Goal: Information Seeking & Learning: Learn about a topic

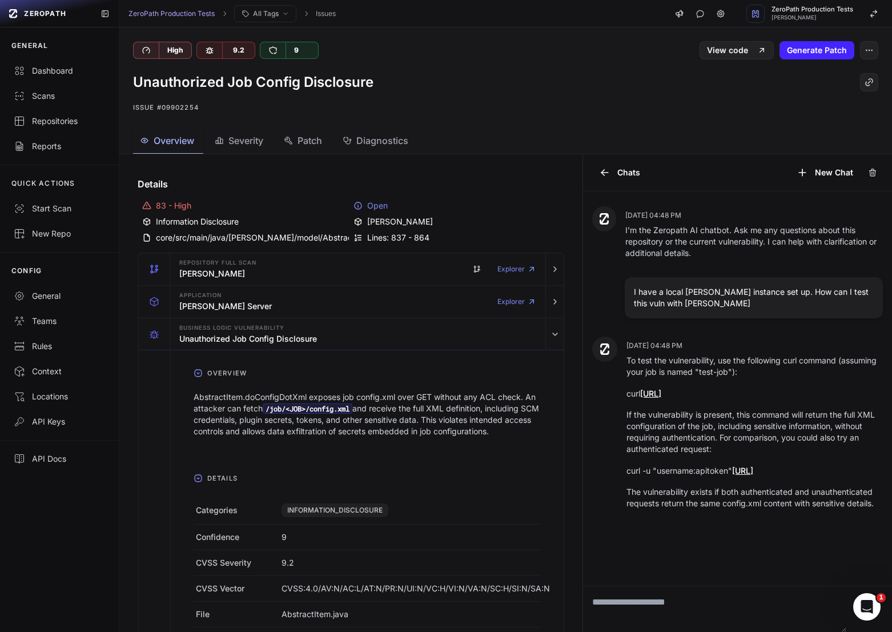
drag, startPoint x: 824, startPoint y: 392, endPoint x: 627, endPoint y: 398, distance: 196.6
click at [627, 398] on p "curl [URL]" at bounding box center [755, 393] width 256 height 11
copy p "curl [URL]"
click at [52, 75] on div "Dashboard" at bounding box center [59, 70] width 91 height 11
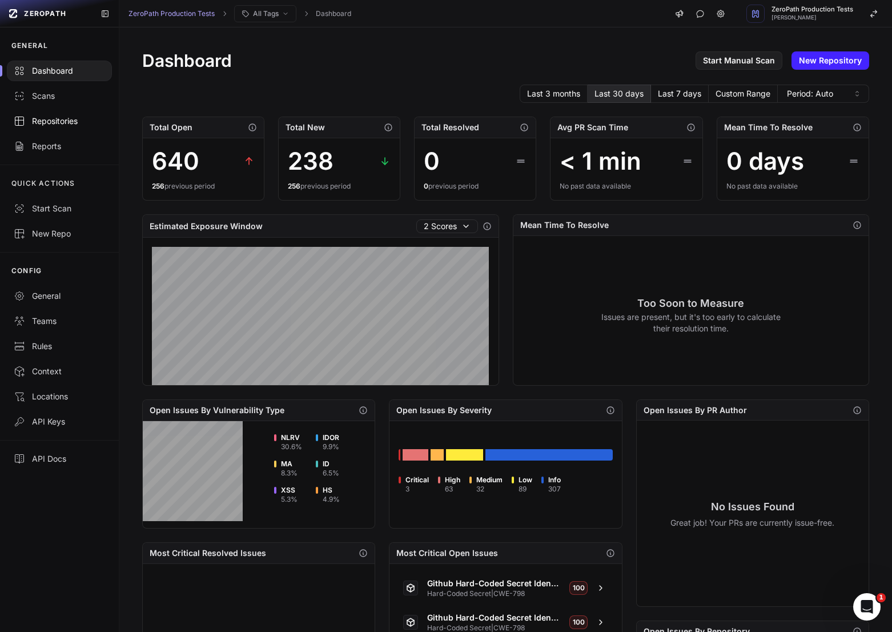
click at [51, 128] on link "Repositories" at bounding box center [59, 121] width 119 height 25
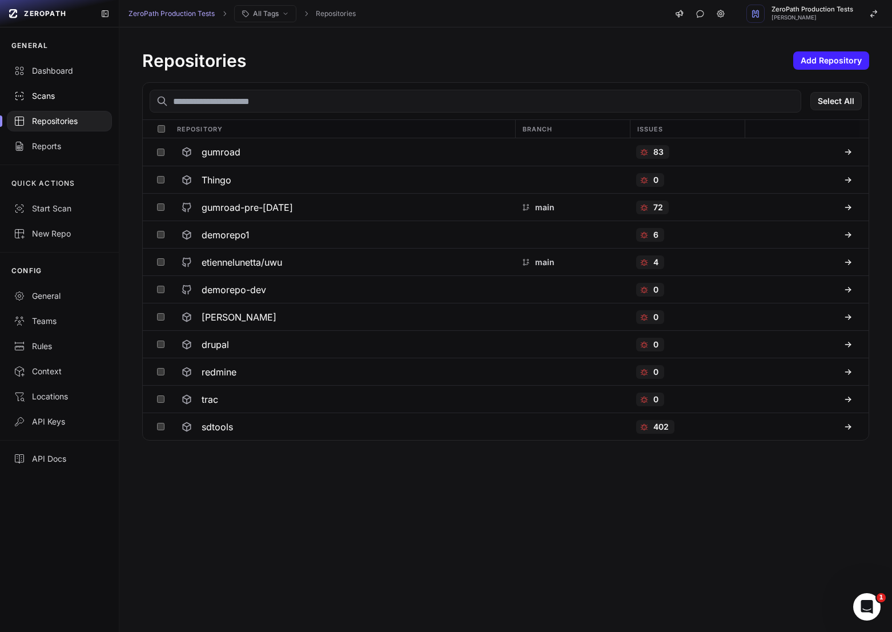
click at [68, 97] on div "Scans" at bounding box center [59, 95] width 91 height 11
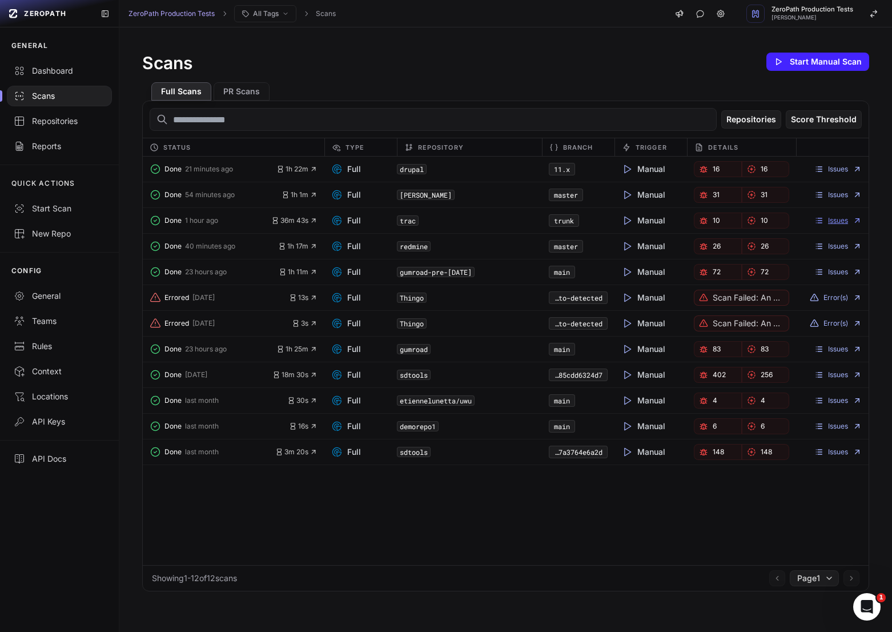
click at [835, 221] on link "Issues" at bounding box center [838, 220] width 47 height 9
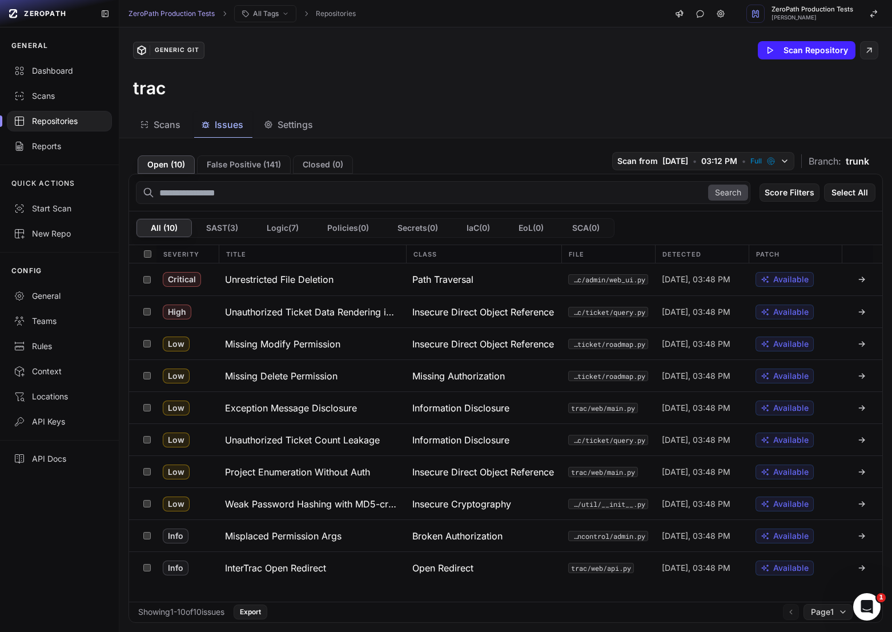
click at [237, 149] on div "Open ( 10 ) False Positive ( 141 ) Closed ( 0 ) Scan from [DATE] • 03:12 PM • F…" at bounding box center [506, 160] width 755 height 26
click at [367, 316] on h3 "Unauthorized Ticket Data Rendering in Table Macro" at bounding box center [312, 312] width 174 height 14
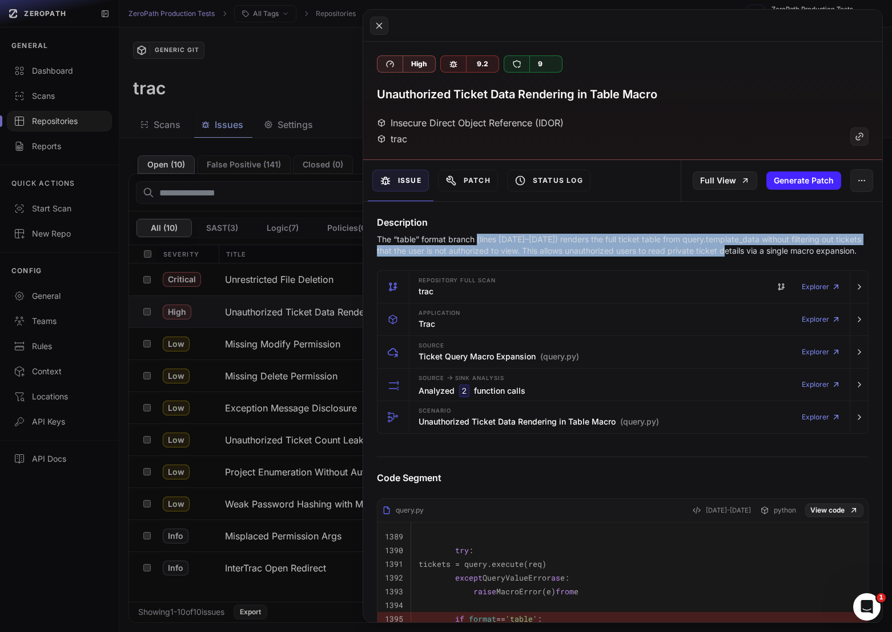
drag, startPoint x: 477, startPoint y: 240, endPoint x: 723, endPoint y: 253, distance: 246.5
click at [723, 253] on p "The “table” format branch (lines [DATE]–[DATE]) renders the full ticket table f…" at bounding box center [623, 245] width 492 height 23
click at [723, 252] on p "The “table” format branch (lines [DATE]–[DATE]) renders the full ticket table f…" at bounding box center [623, 245] width 492 height 23
drag, startPoint x: 670, startPoint y: 262, endPoint x: 549, endPoint y: 237, distance: 123.6
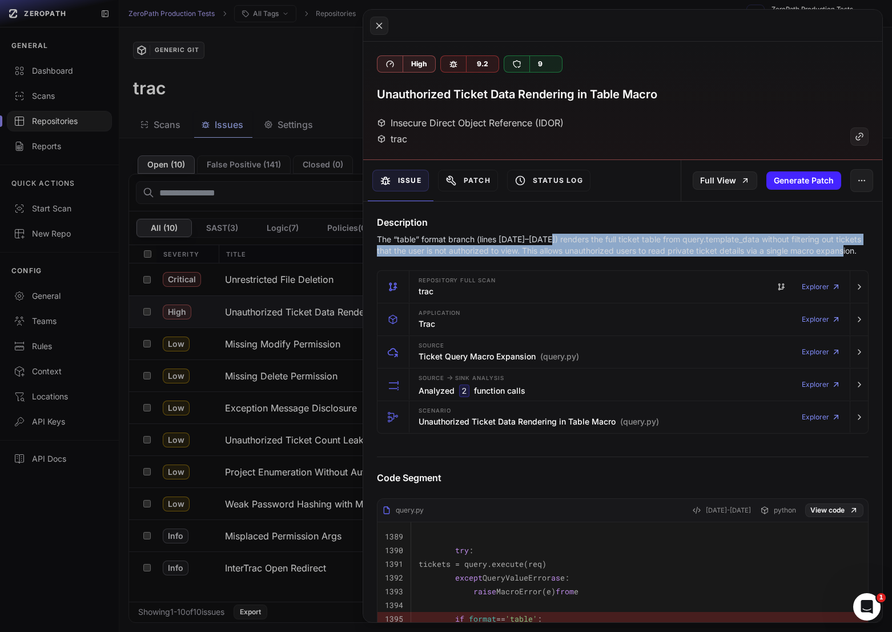
click at [549, 237] on p "The “table” format branch (lines [DATE]–[DATE]) renders the full ticket table f…" at bounding box center [623, 245] width 492 height 23
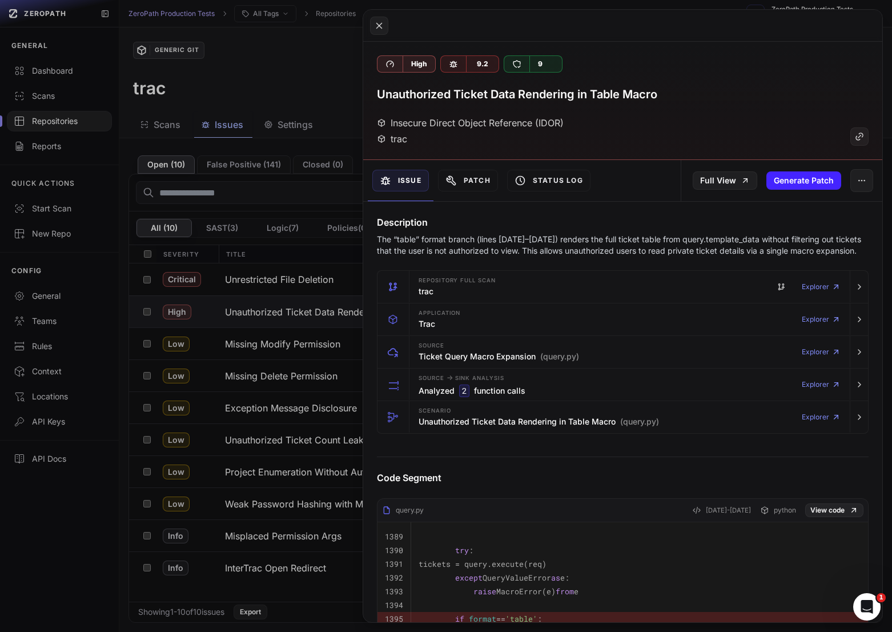
click at [284, 336] on button at bounding box center [446, 316] width 892 height 632
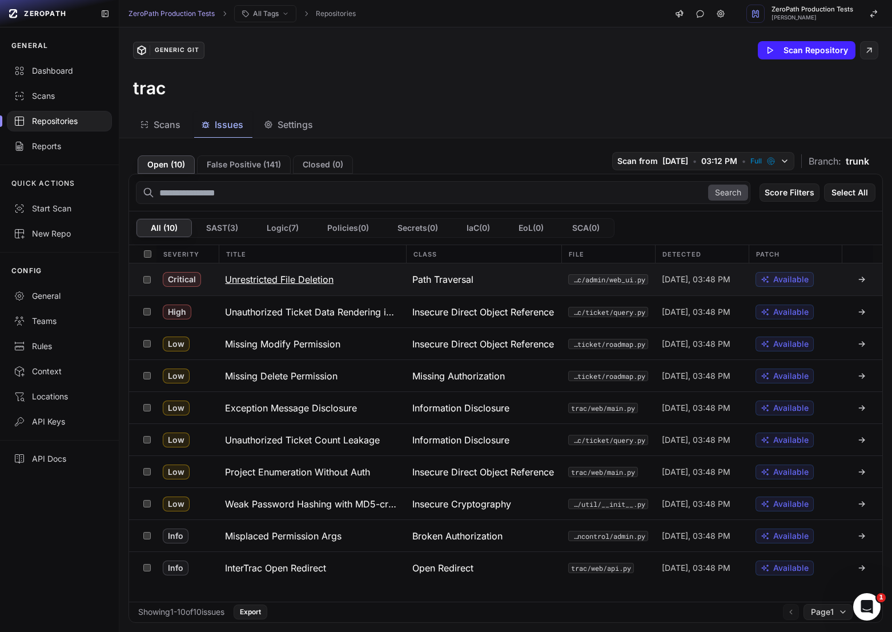
click at [315, 284] on h3 "Unrestricted File Deletion" at bounding box center [279, 279] width 109 height 14
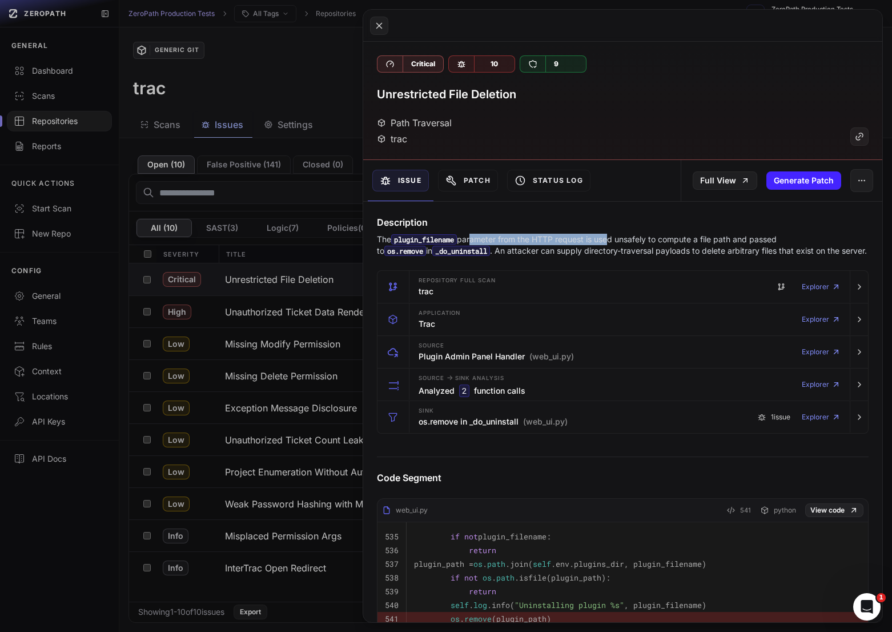
drag, startPoint x: 475, startPoint y: 238, endPoint x: 609, endPoint y: 243, distance: 134.9
click at [609, 243] on p "The plugin_filename parameter from the HTTP request is used unsafely to compute…" at bounding box center [623, 245] width 492 height 23
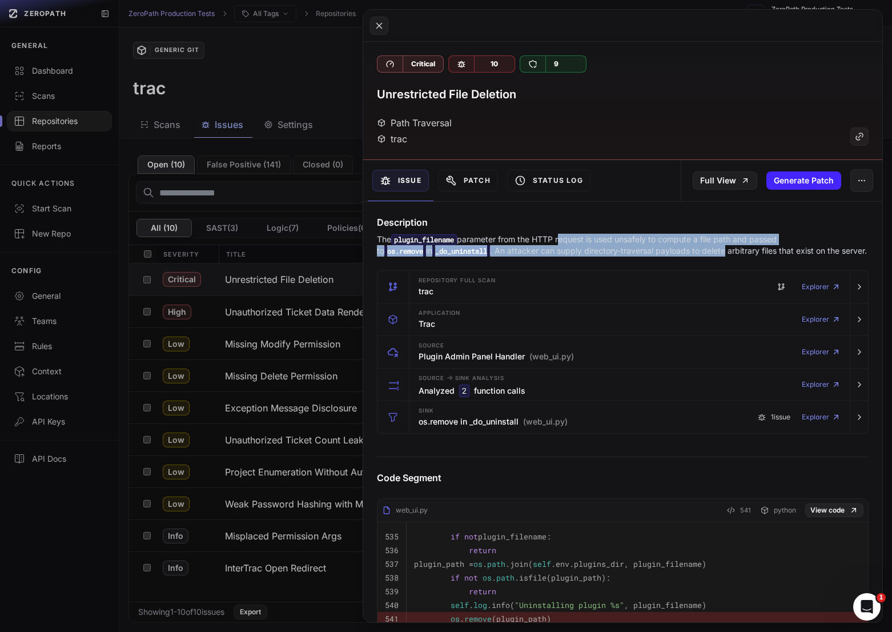
drag, startPoint x: 673, startPoint y: 245, endPoint x: 564, endPoint y: 243, distance: 108.5
click at [564, 243] on p "The plugin_filename parameter from the HTTP request is used unsafely to compute…" at bounding box center [623, 245] width 492 height 23
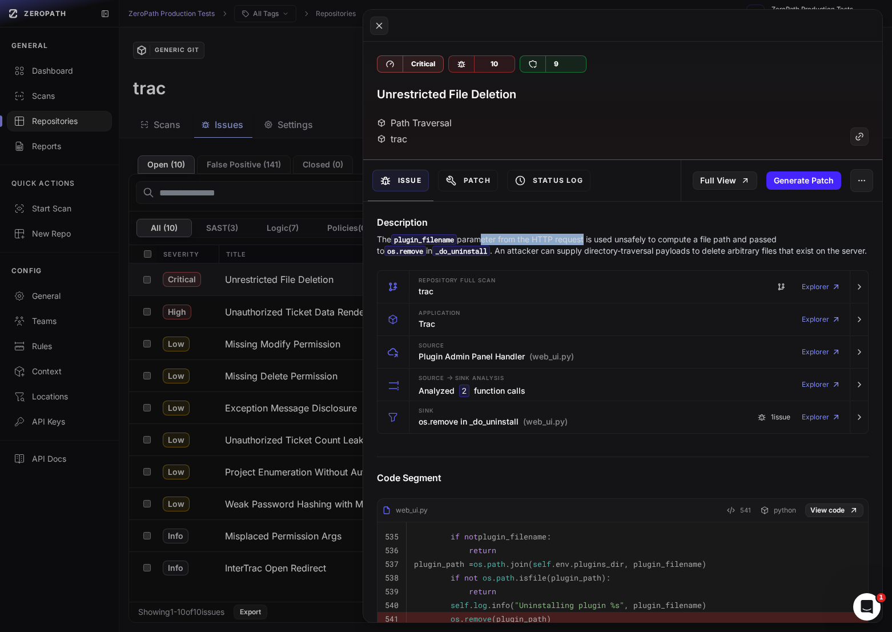
drag, startPoint x: 481, startPoint y: 243, endPoint x: 591, endPoint y: 243, distance: 109.7
click at [591, 243] on p "The plugin_filename parameter from the HTTP request is used unsafely to compute…" at bounding box center [623, 245] width 492 height 23
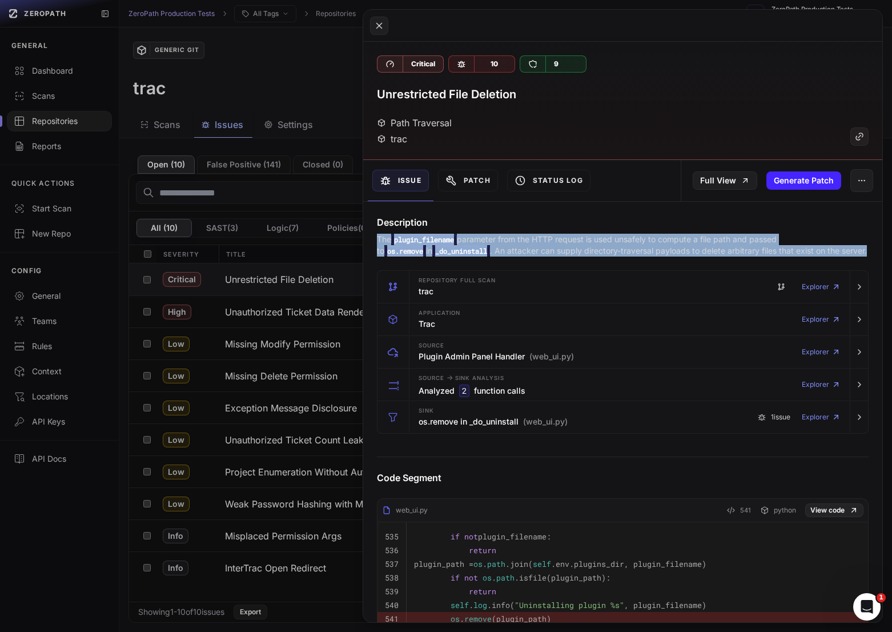
drag, startPoint x: 672, startPoint y: 259, endPoint x: 460, endPoint y: 216, distance: 216.7
click at [460, 216] on h4 "Description" at bounding box center [623, 222] width 492 height 14
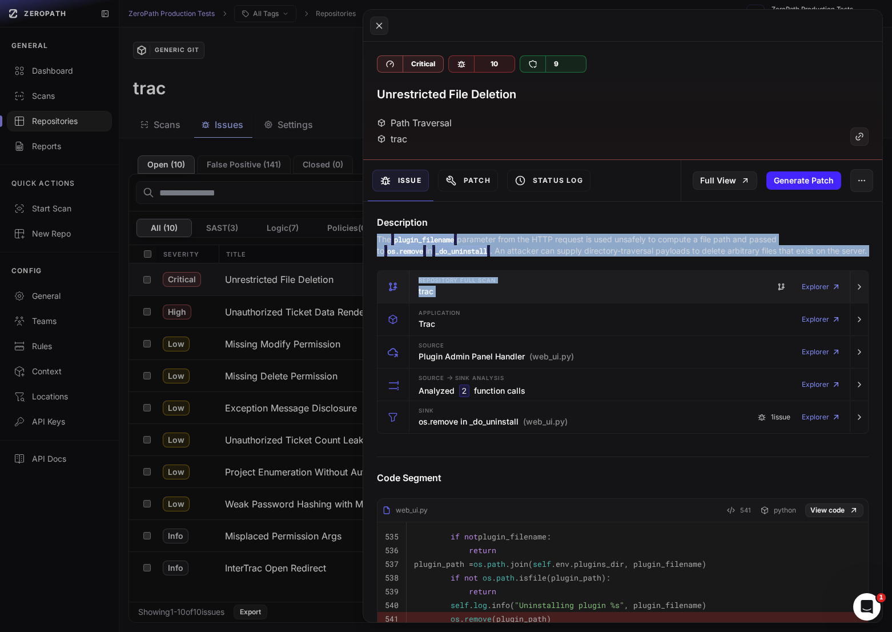
drag, startPoint x: 433, startPoint y: 217, endPoint x: 713, endPoint y: 276, distance: 286.6
click at [697, 247] on p "The plugin_filename parameter from the HTTP request is used unsafely to compute…" at bounding box center [623, 245] width 492 height 23
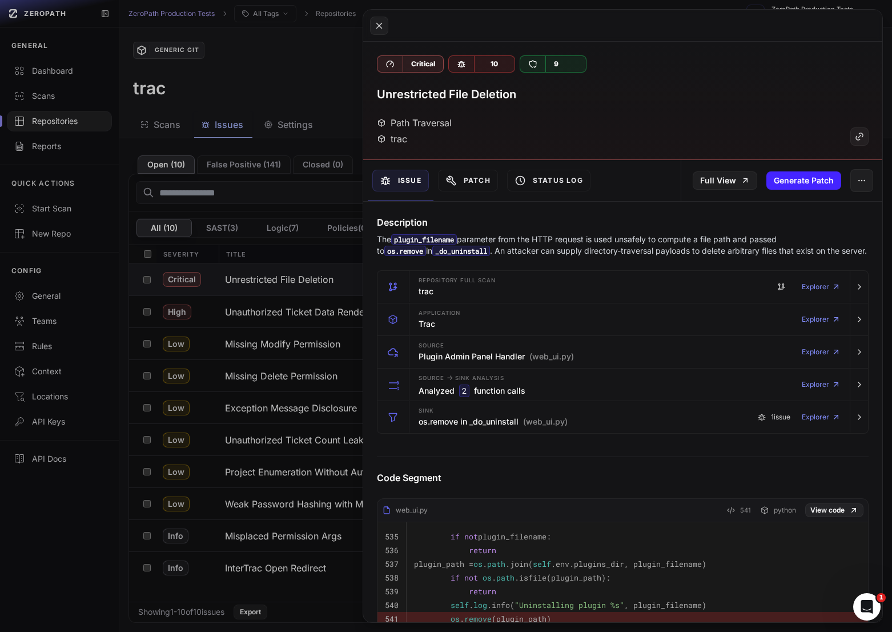
click at [679, 248] on p "The plugin_filename parameter from the HTTP request is used unsafely to compute…" at bounding box center [623, 245] width 492 height 23
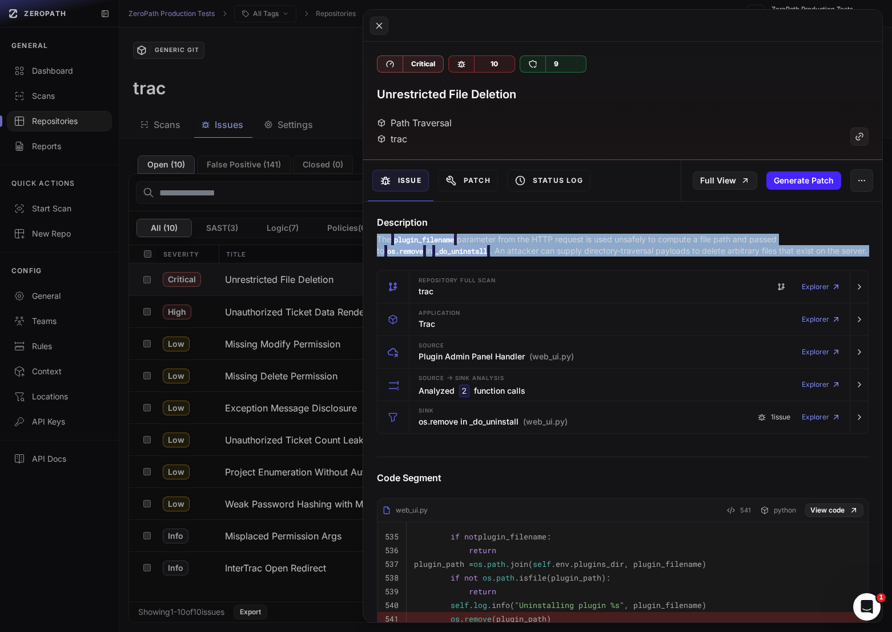
click at [679, 248] on p "The plugin_filename parameter from the HTTP request is used unsafely to compute…" at bounding box center [623, 245] width 492 height 23
click at [693, 248] on p "The plugin_filename parameter from the HTTP request is used unsafely to compute…" at bounding box center [623, 245] width 492 height 23
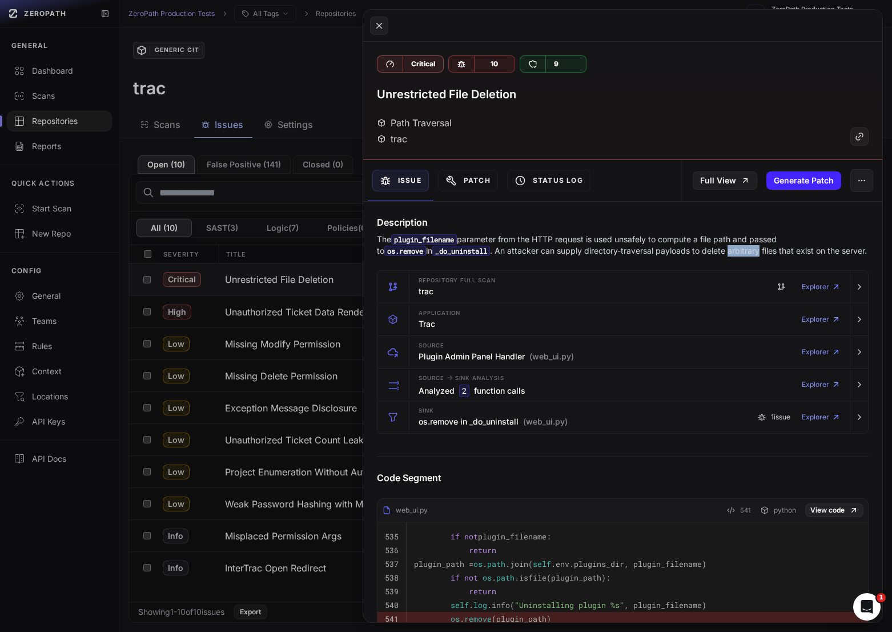
click at [693, 248] on p "The plugin_filename parameter from the HTTP request is used unsafely to compute…" at bounding box center [623, 245] width 492 height 23
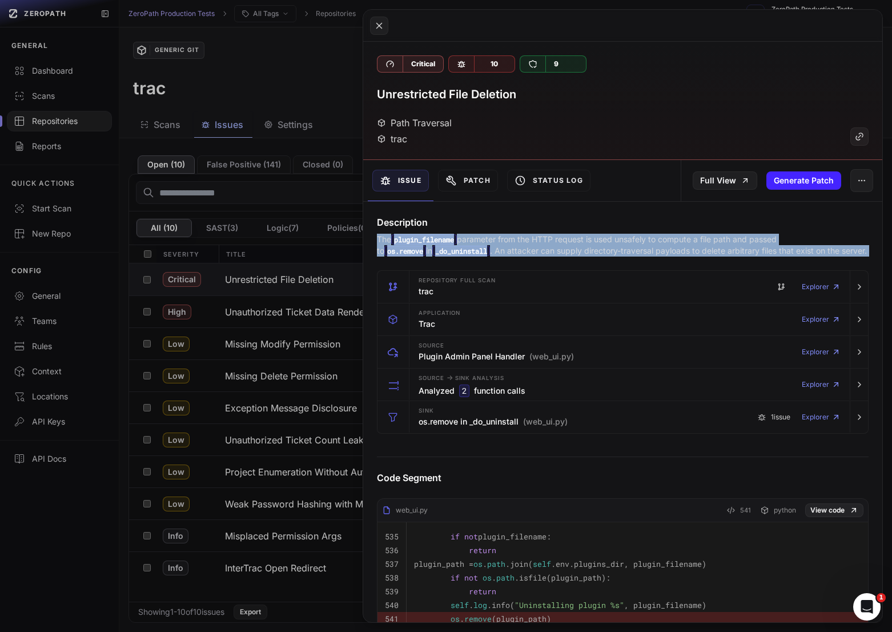
click at [693, 248] on p "The plugin_filename parameter from the HTTP request is used unsafely to compute…" at bounding box center [623, 245] width 492 height 23
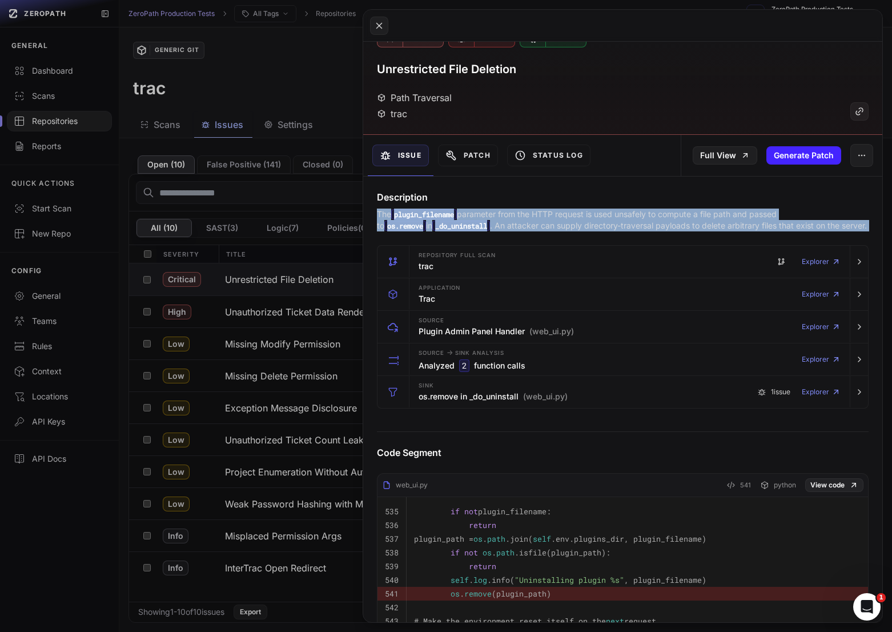
scroll to position [26, 0]
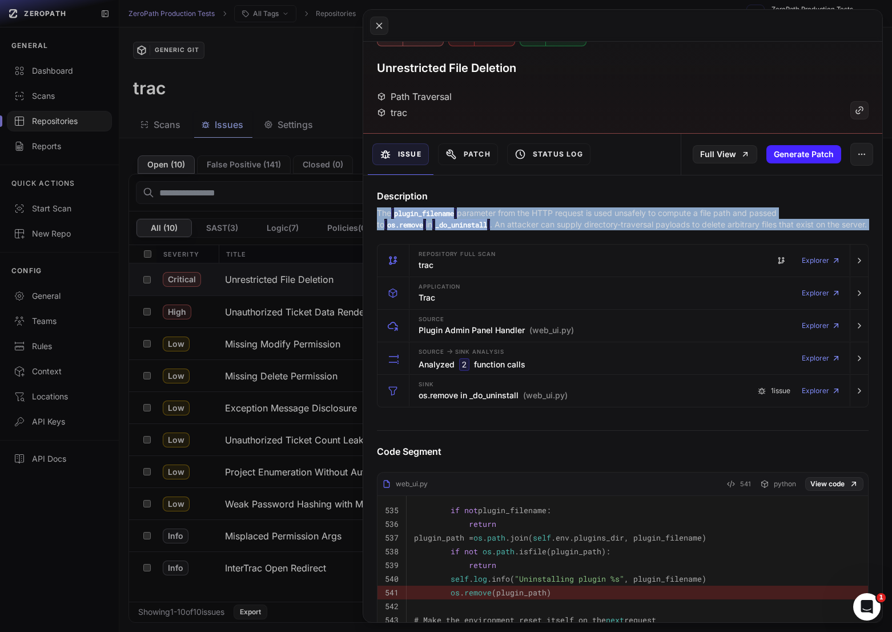
click at [655, 214] on p "The plugin_filename parameter from the HTTP request is used unsafely to compute…" at bounding box center [623, 218] width 492 height 23
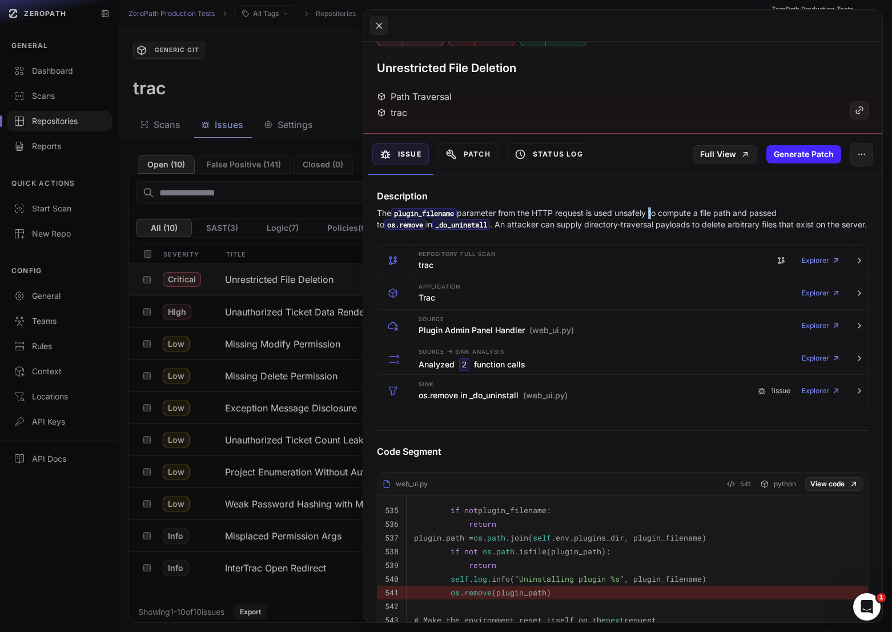
click at [655, 214] on p "The plugin_filename parameter from the HTTP request is used unsafely to compute…" at bounding box center [623, 218] width 492 height 23
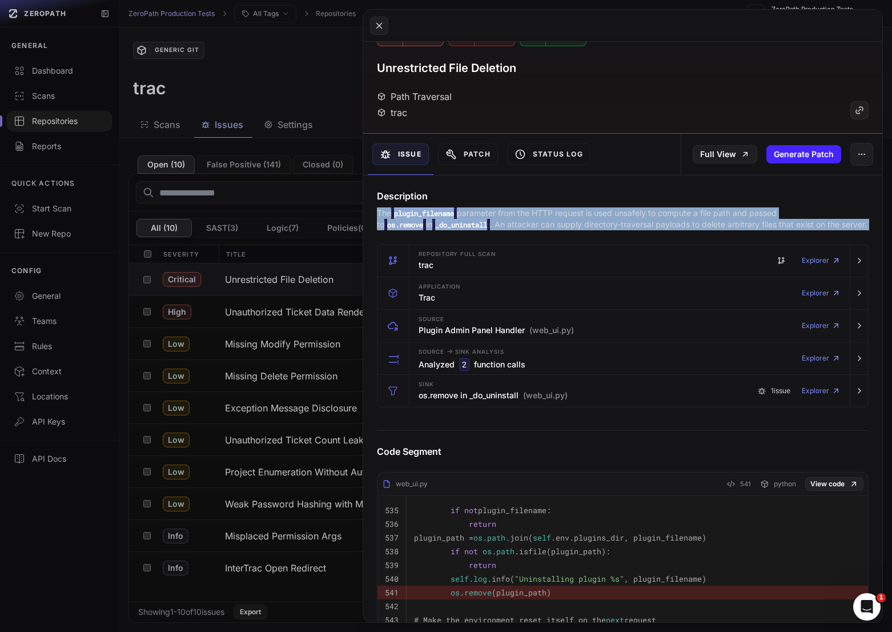
click at [655, 214] on p "The plugin_filename parameter from the HTTP request is used unsafely to compute…" at bounding box center [623, 218] width 492 height 23
click at [683, 214] on p "The plugin_filename parameter from the HTTP request is used unsafely to compute…" at bounding box center [623, 218] width 492 height 23
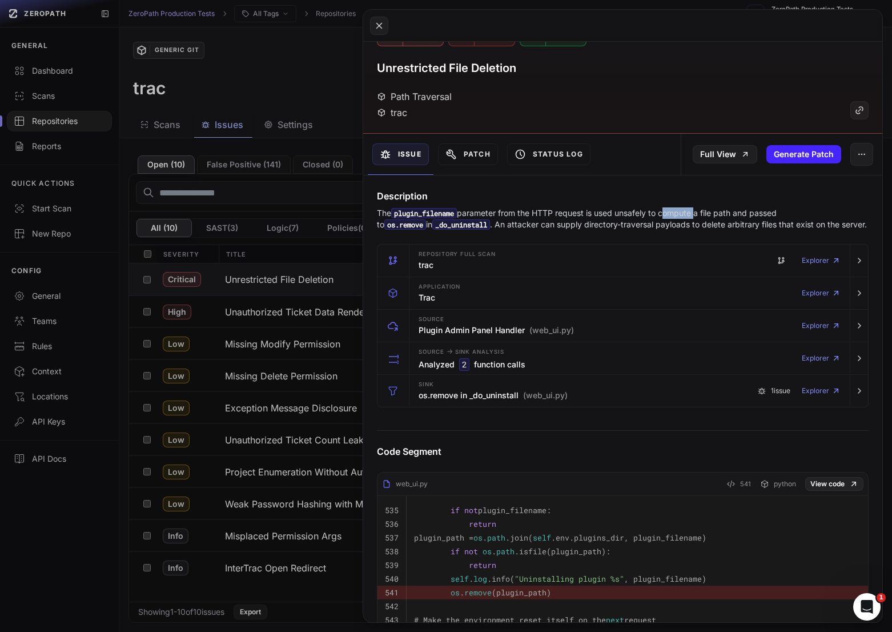
click at [683, 214] on p "The plugin_filename parameter from the HTTP request is used unsafely to compute…" at bounding box center [623, 218] width 492 height 23
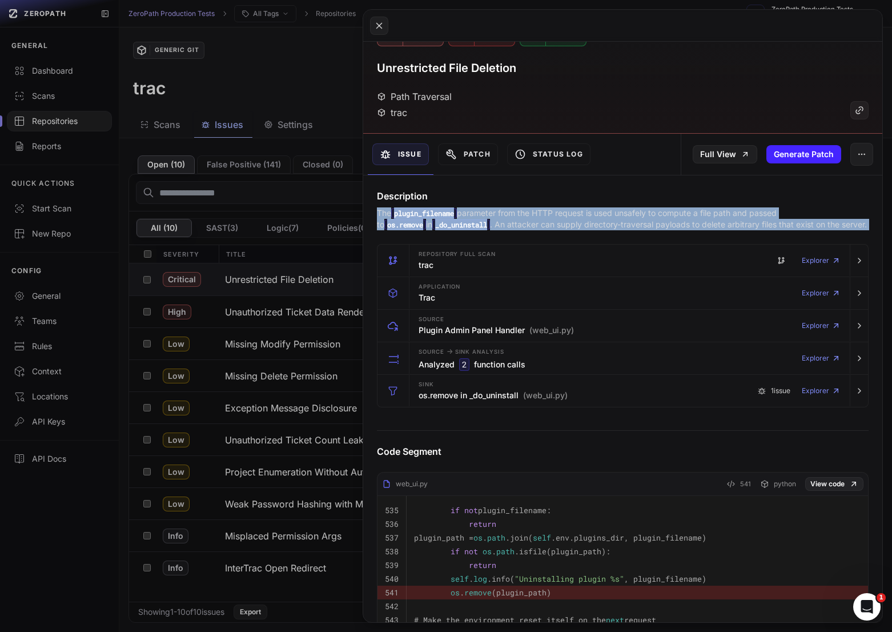
click at [683, 214] on p "The plugin_filename parameter from the HTTP request is used unsafely to compute…" at bounding box center [623, 218] width 492 height 23
click at [712, 214] on p "The plugin_filename parameter from the HTTP request is used unsafely to compute…" at bounding box center [623, 218] width 492 height 23
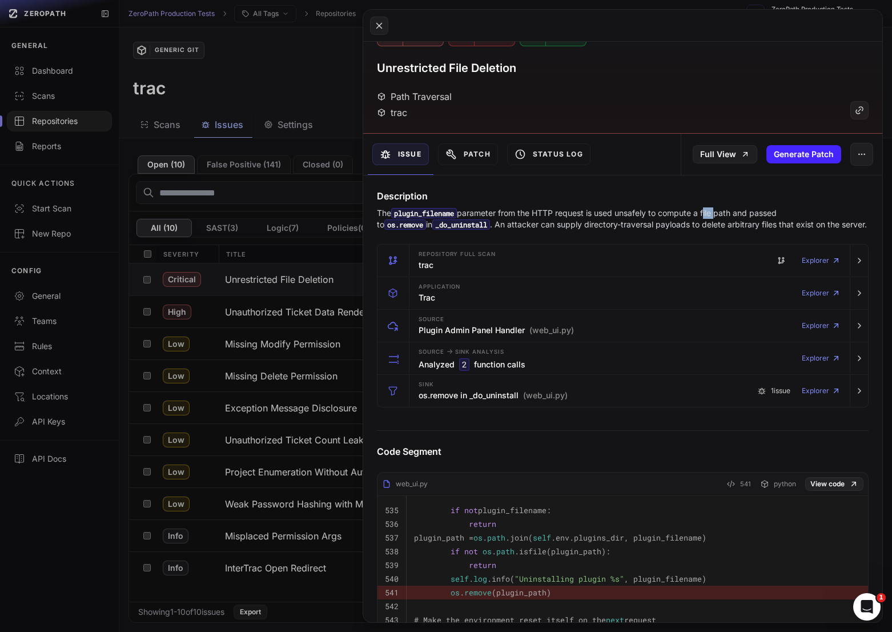
click at [712, 214] on p "The plugin_filename parameter from the HTTP request is used unsafely to compute…" at bounding box center [623, 218] width 492 height 23
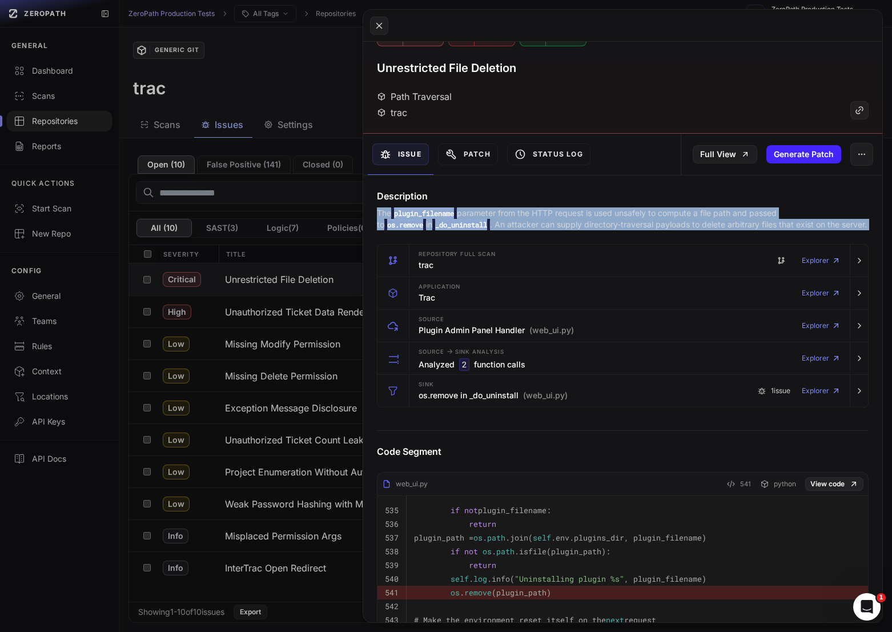
click at [712, 214] on p "The plugin_filename parameter from the HTTP request is used unsafely to compute…" at bounding box center [623, 218] width 492 height 23
click at [686, 214] on p "The plugin_filename parameter from the HTTP request is used unsafely to compute…" at bounding box center [623, 218] width 492 height 23
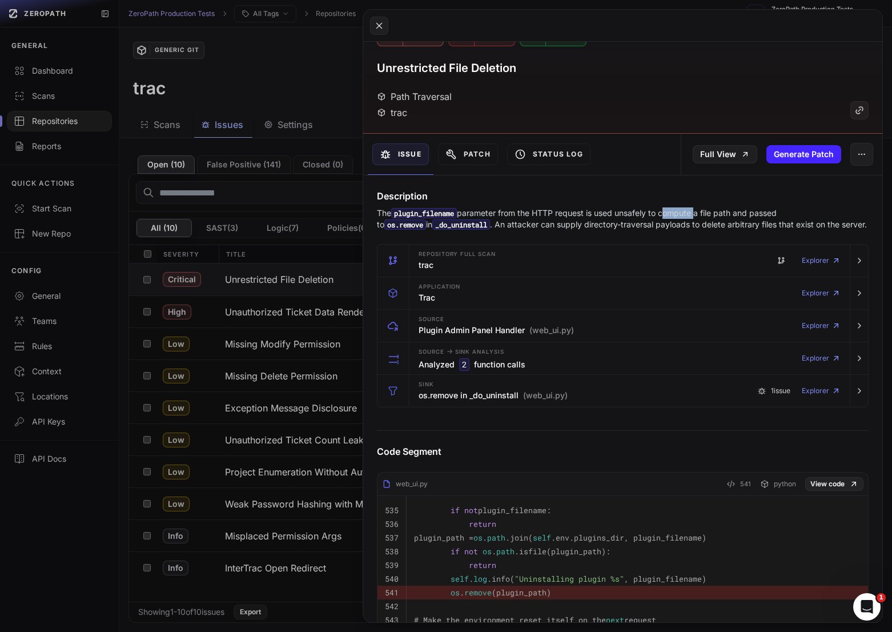
click at [686, 214] on p "The plugin_filename parameter from the HTTP request is used unsafely to compute…" at bounding box center [623, 218] width 492 height 23
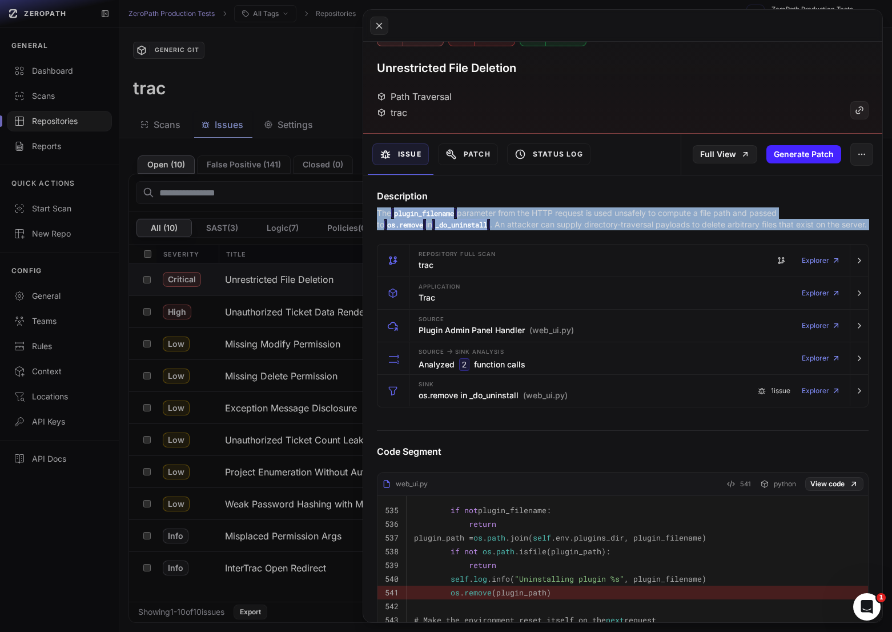
click at [686, 214] on p "The plugin_filename parameter from the HTTP request is used unsafely to compute…" at bounding box center [623, 218] width 492 height 23
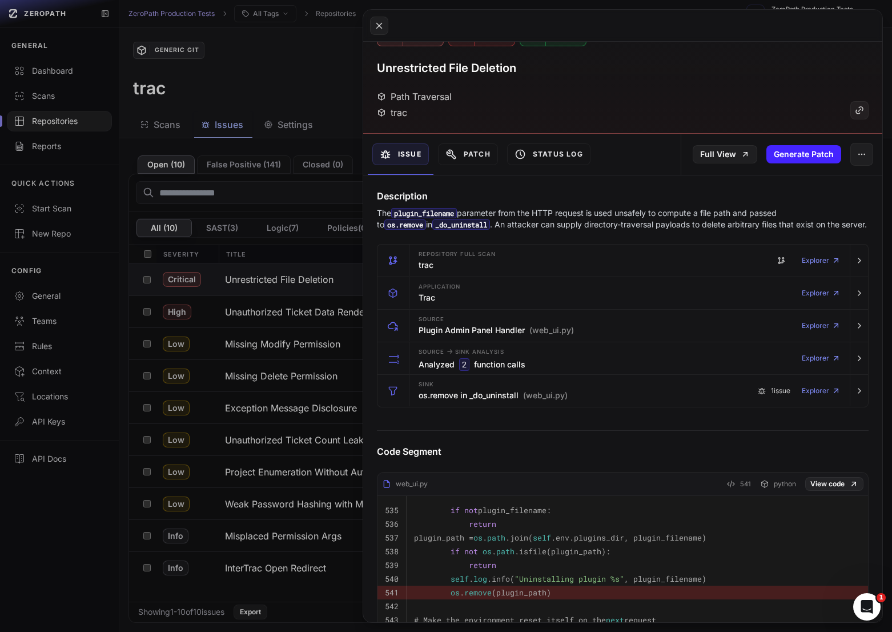
click at [665, 214] on p "The plugin_filename parameter from the HTTP request is used unsafely to compute…" at bounding box center [623, 218] width 492 height 23
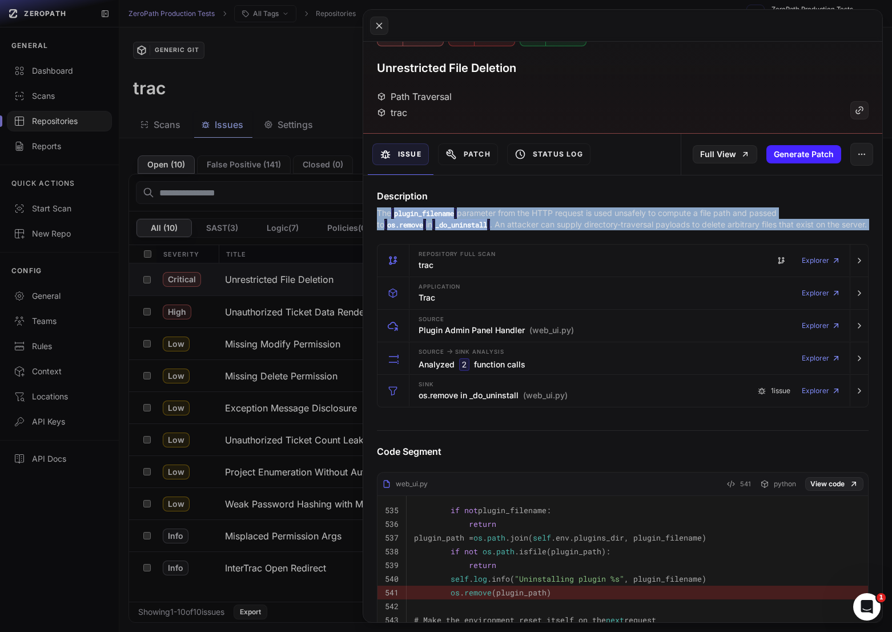
click at [665, 214] on p "The plugin_filename parameter from the HTTP request is used unsafely to compute…" at bounding box center [623, 218] width 492 height 23
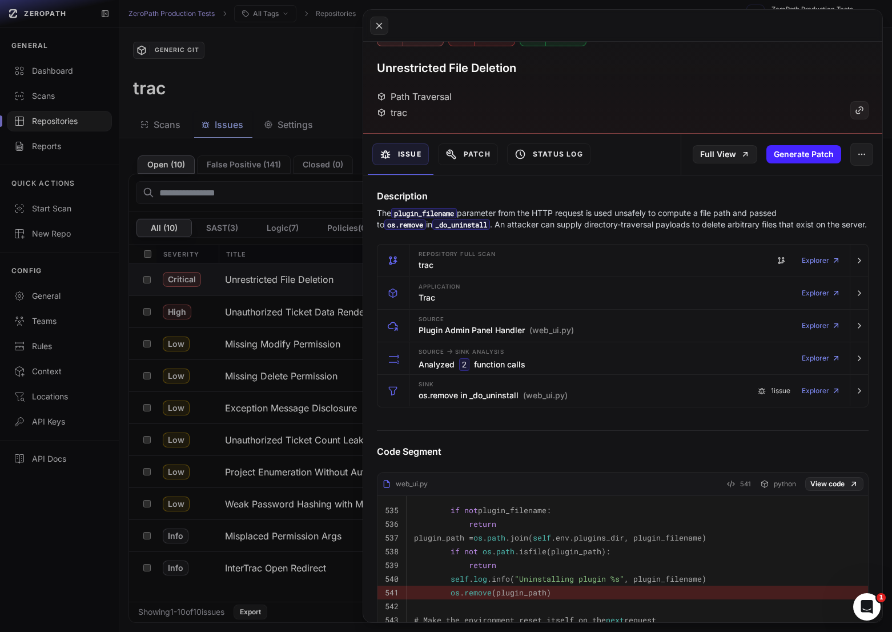
click at [651, 218] on p "The plugin_filename parameter from the HTTP request is used unsafely to compute…" at bounding box center [623, 218] width 492 height 23
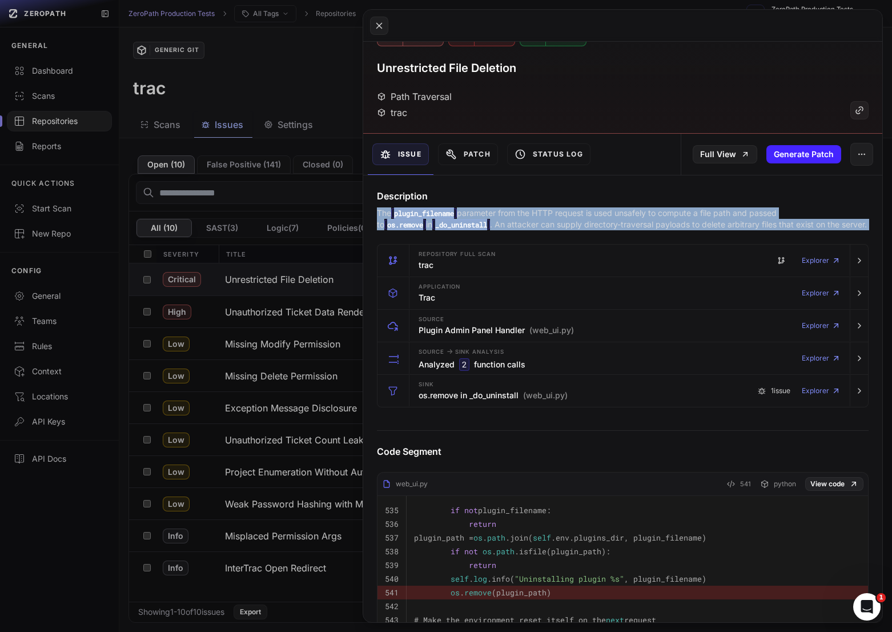
click at [651, 218] on p "The plugin_filename parameter from the HTTP request is used unsafely to compute…" at bounding box center [623, 218] width 492 height 23
click at [686, 220] on p "The plugin_filename parameter from the HTTP request is used unsafely to compute…" at bounding box center [623, 218] width 492 height 23
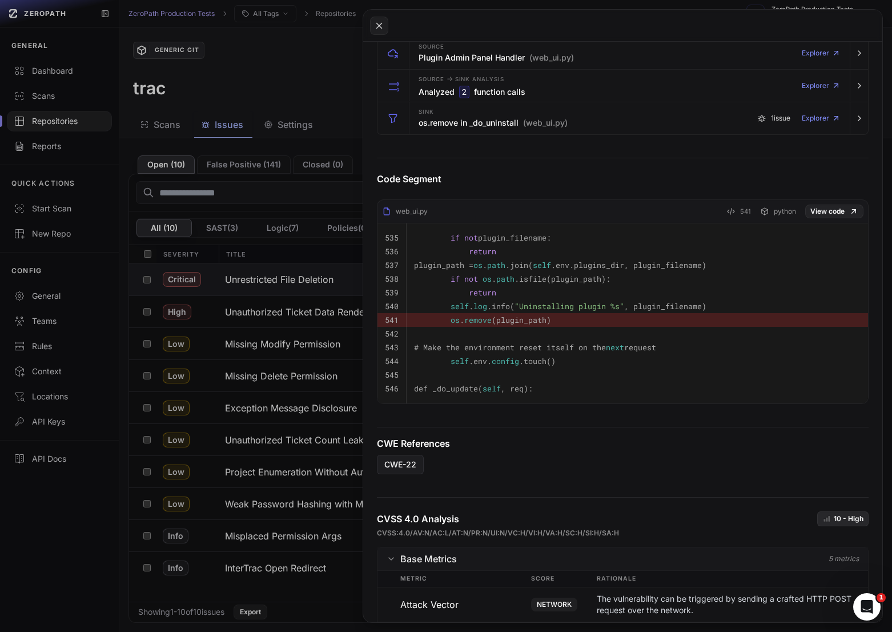
scroll to position [300, 0]
click at [192, 101] on button at bounding box center [446, 316] width 892 height 632
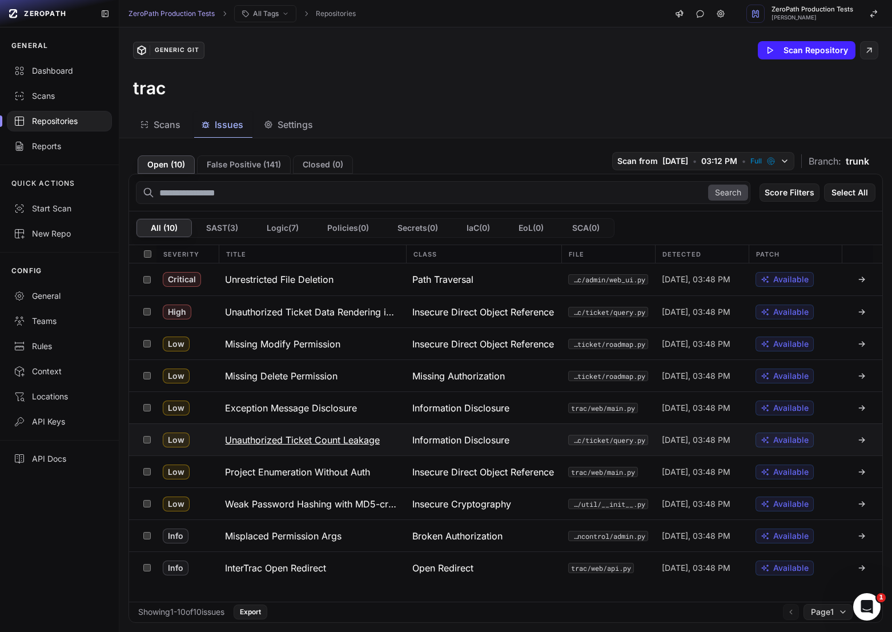
click at [344, 439] on h3 "Unauthorized Ticket Count Leakage" at bounding box center [302, 440] width 155 height 14
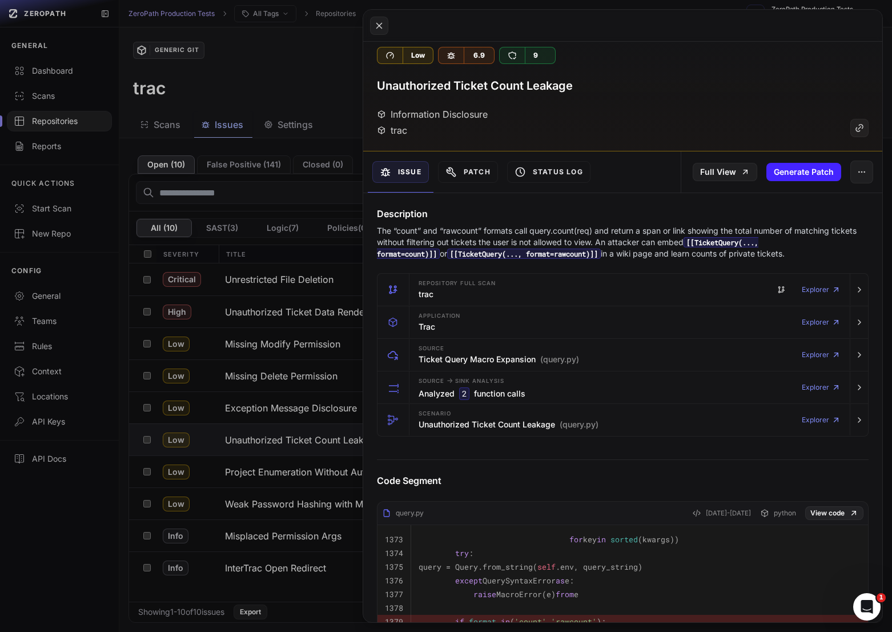
scroll to position [10, 0]
click at [628, 233] on p "The “count” and “rawcount” formats call query.count(req) and return a span or l…" at bounding box center [623, 240] width 492 height 34
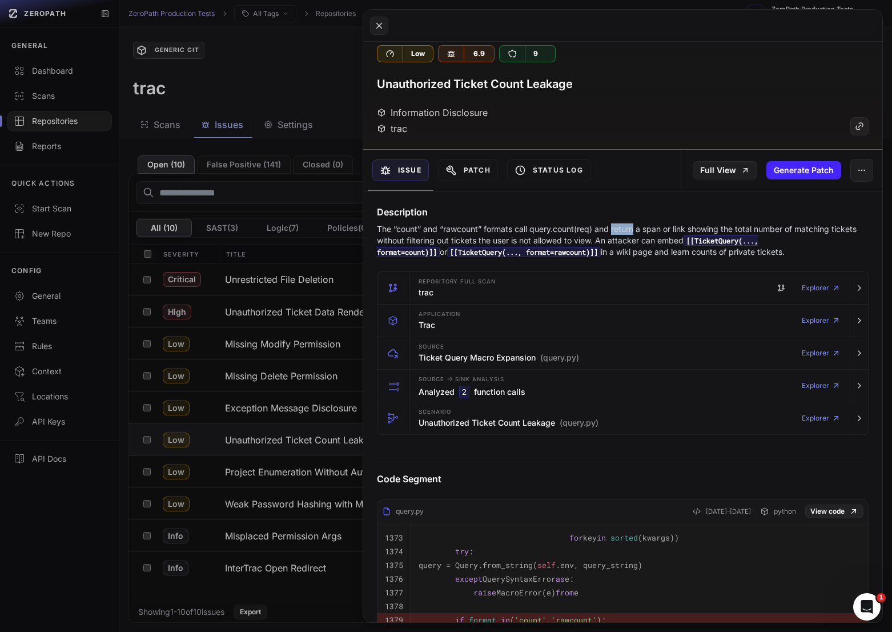
click at [628, 233] on p "The “count” and “rawcount” formats call query.count(req) and return a span or l…" at bounding box center [623, 240] width 492 height 34
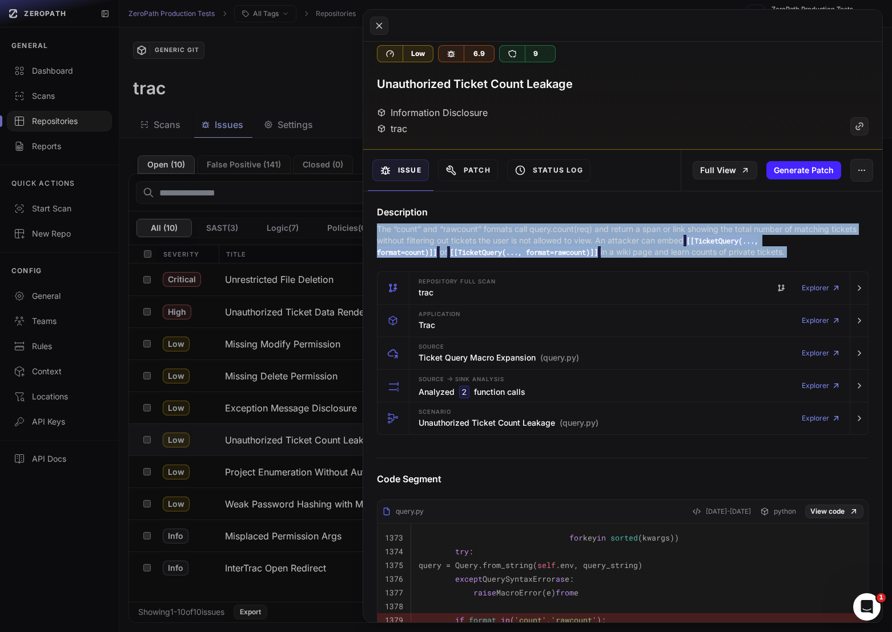
click at [628, 233] on p "The “count” and “rawcount” formats call query.count(req) and return a span or l…" at bounding box center [623, 240] width 492 height 34
click at [612, 236] on p "The “count” and “rawcount” formats call query.count(req) and return a span or l…" at bounding box center [623, 240] width 492 height 34
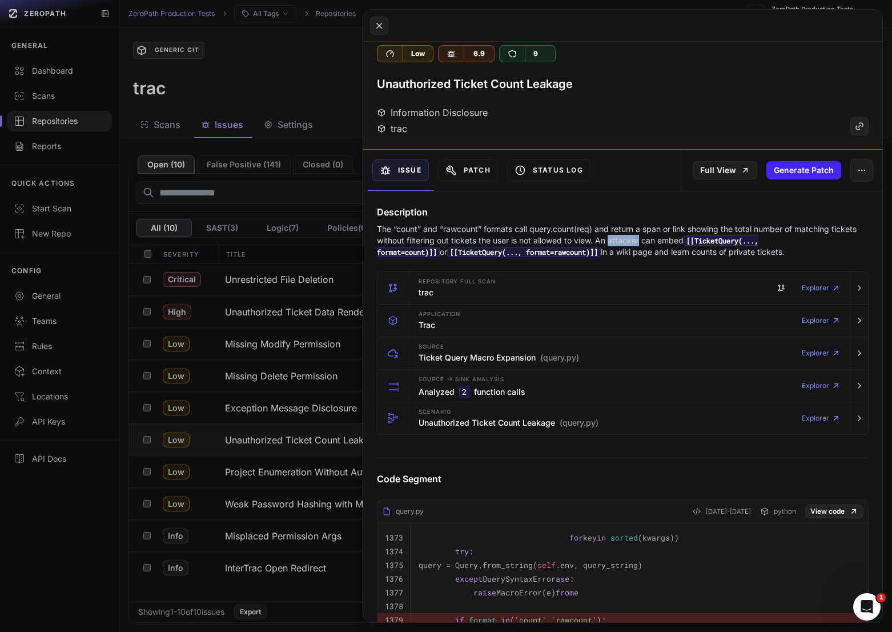
click at [612, 236] on p "The “count” and “rawcount” formats call query.count(req) and return a span or l…" at bounding box center [623, 240] width 492 height 34
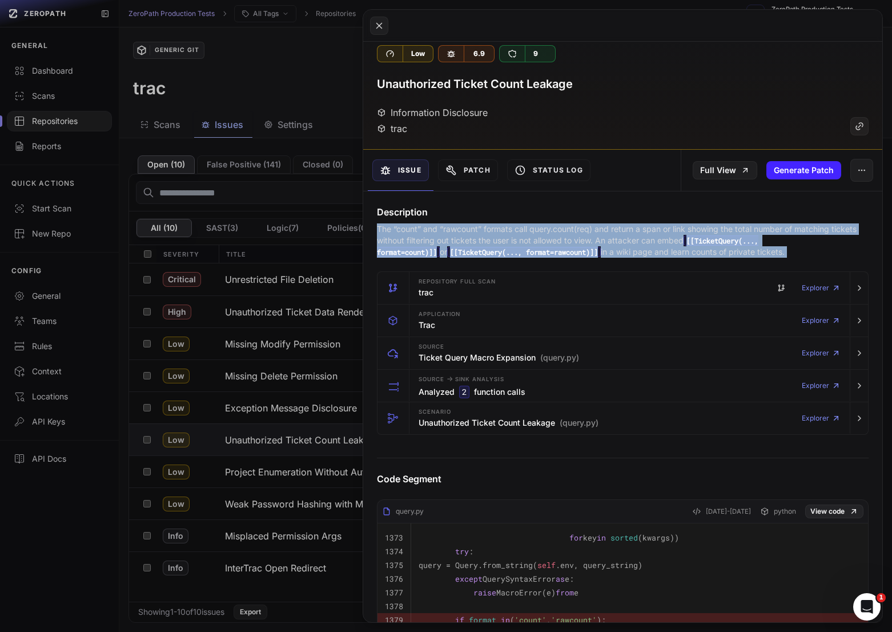
click at [612, 236] on p "The “count” and “rawcount” formats call query.count(req) and return a span or l…" at bounding box center [623, 240] width 492 height 34
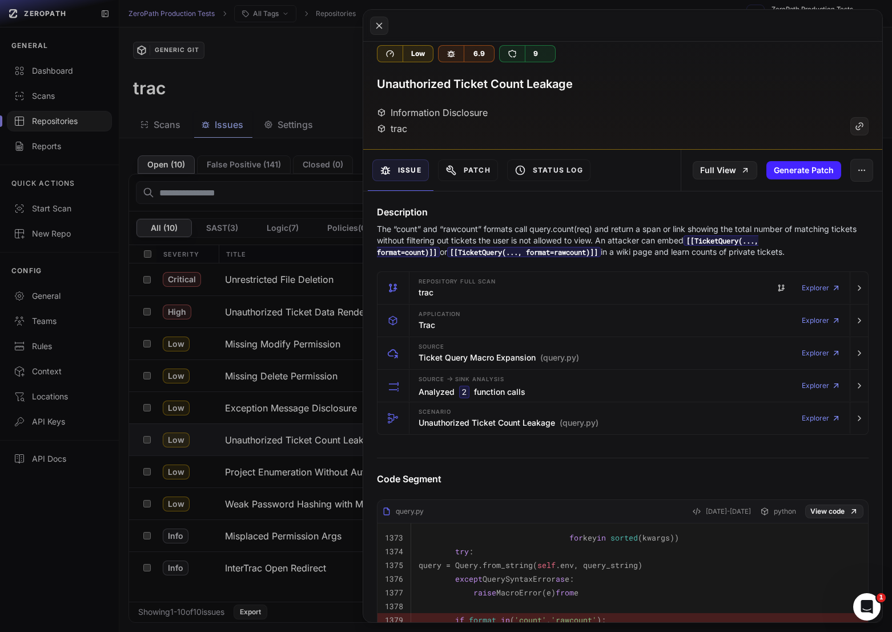
click at [625, 236] on p "The “count” and “rawcount” formats call query.count(req) and return a span or l…" at bounding box center [623, 240] width 492 height 34
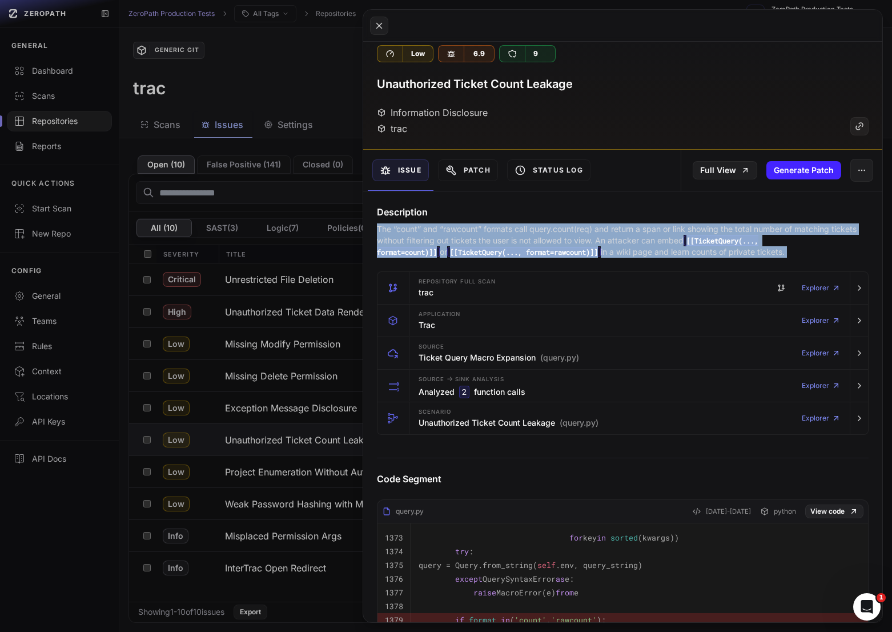
click at [625, 236] on p "The “count” and “rawcount” formats call query.count(req) and return a span or l…" at bounding box center [623, 240] width 492 height 34
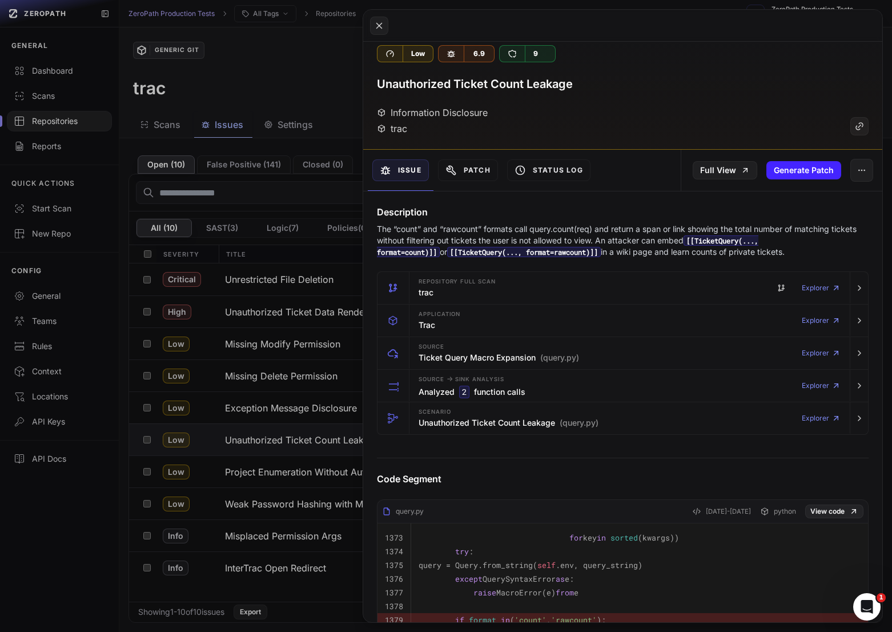
click at [615, 242] on p "The “count” and “rawcount” formats call query.count(req) and return a span or l…" at bounding box center [623, 240] width 492 height 34
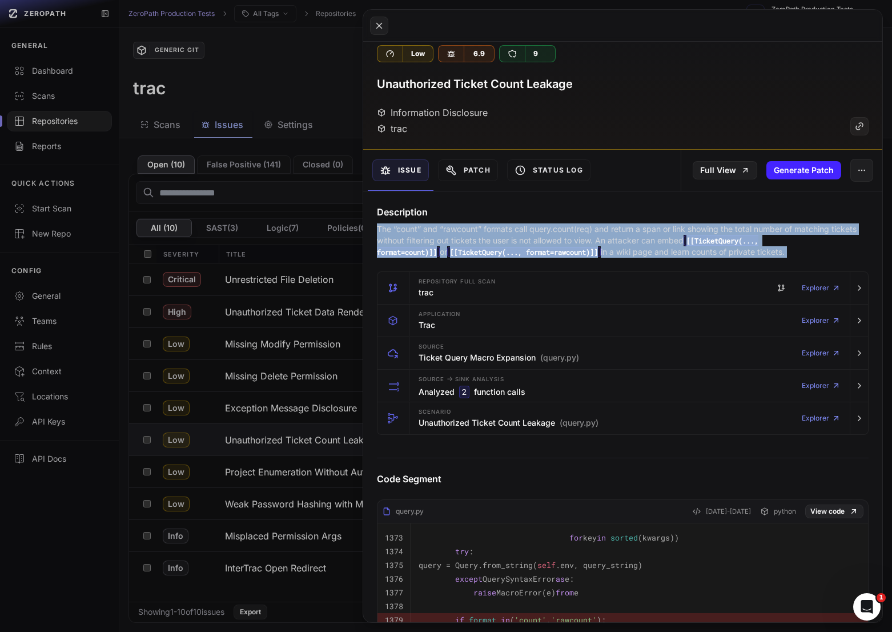
click at [615, 242] on p "The “count” and “rawcount” formats call query.count(req) and return a span or l…" at bounding box center [623, 240] width 492 height 34
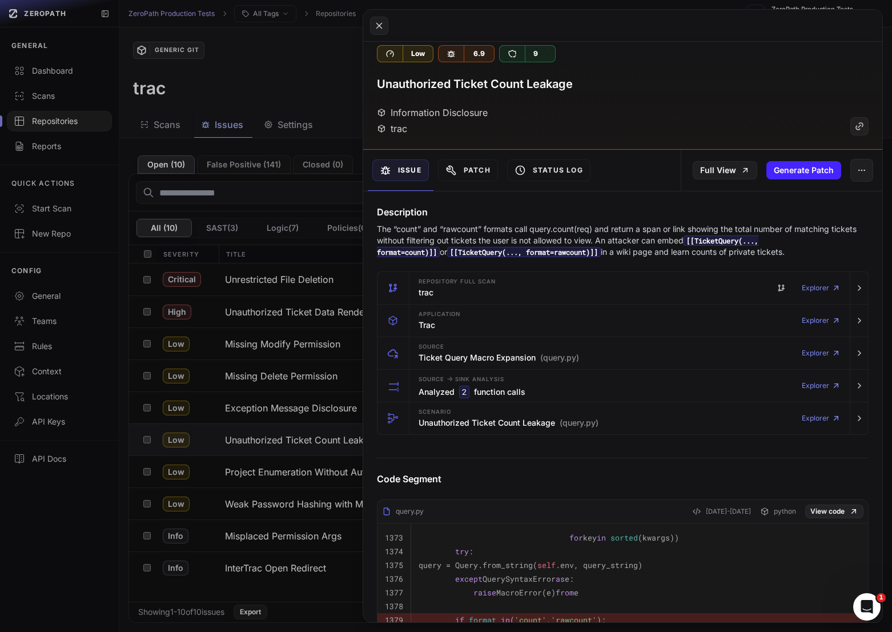
click at [576, 257] on p "The “count” and “rawcount” formats call query.count(req) and return a span or l…" at bounding box center [623, 240] width 492 height 34
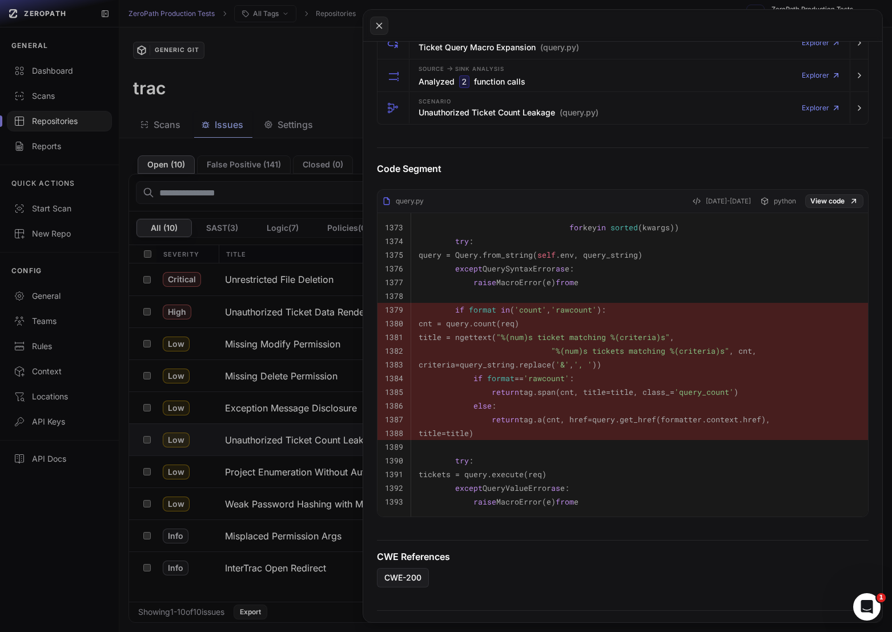
scroll to position [327, 0]
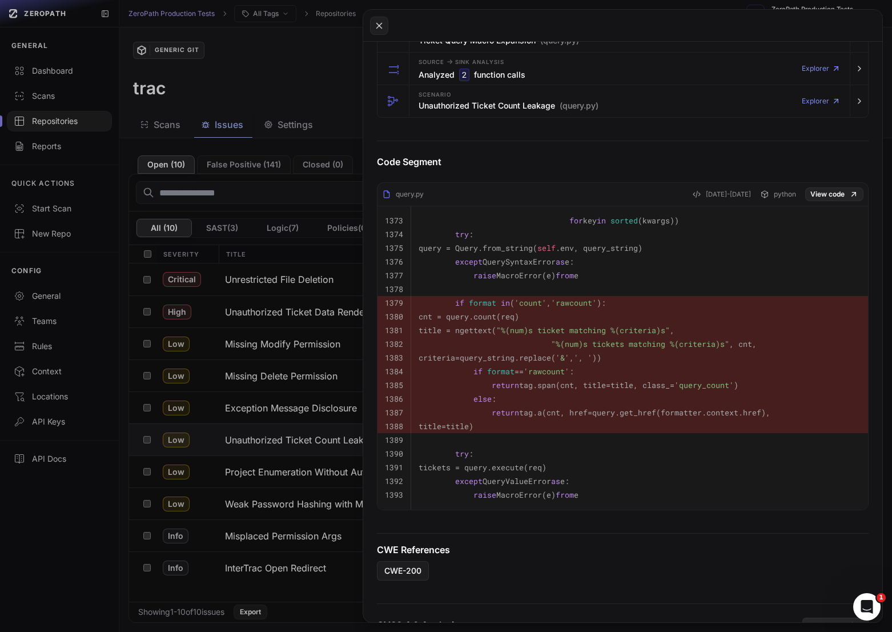
click at [307, 467] on button at bounding box center [446, 316] width 892 height 632
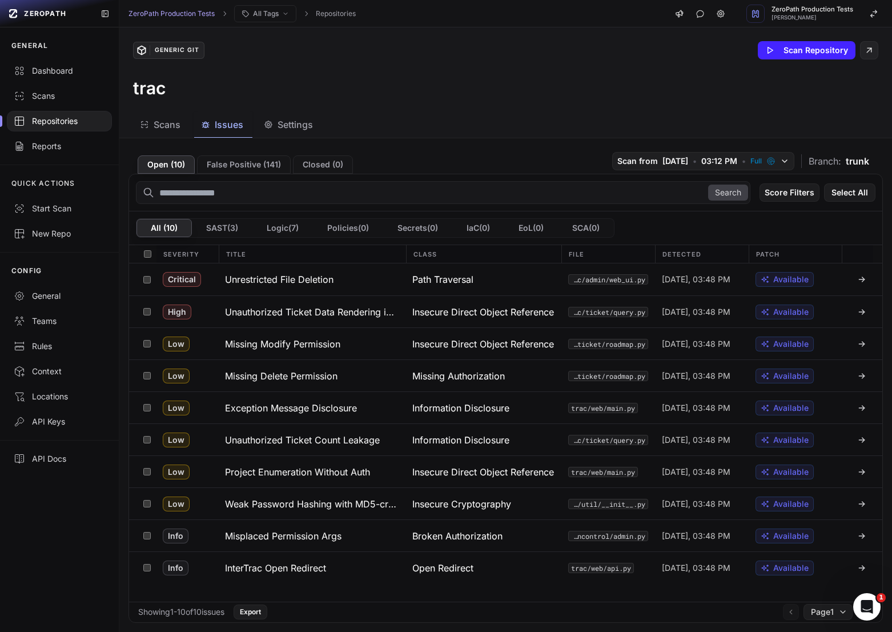
click at [220, 154] on div "Open ( 10 ) False Positive ( 141 ) Closed ( 0 ) Scan from [DATE] • 03:12 PM • F…" at bounding box center [506, 160] width 755 height 26
click at [220, 162] on button "False Positive ( 141 )" at bounding box center [244, 164] width 94 height 18
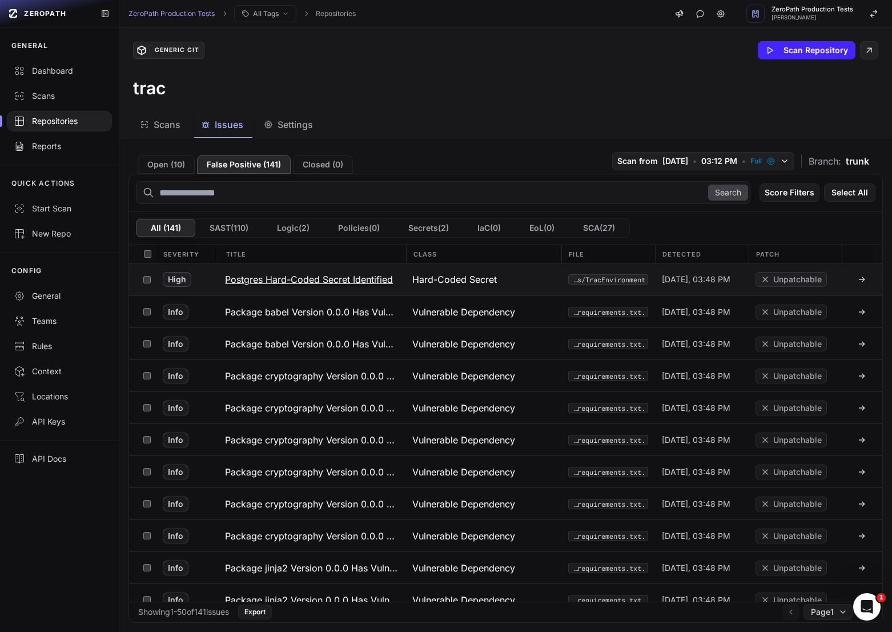
click at [270, 287] on button "Postgres Hard-Coded Secret Identified" at bounding box center [311, 279] width 187 height 32
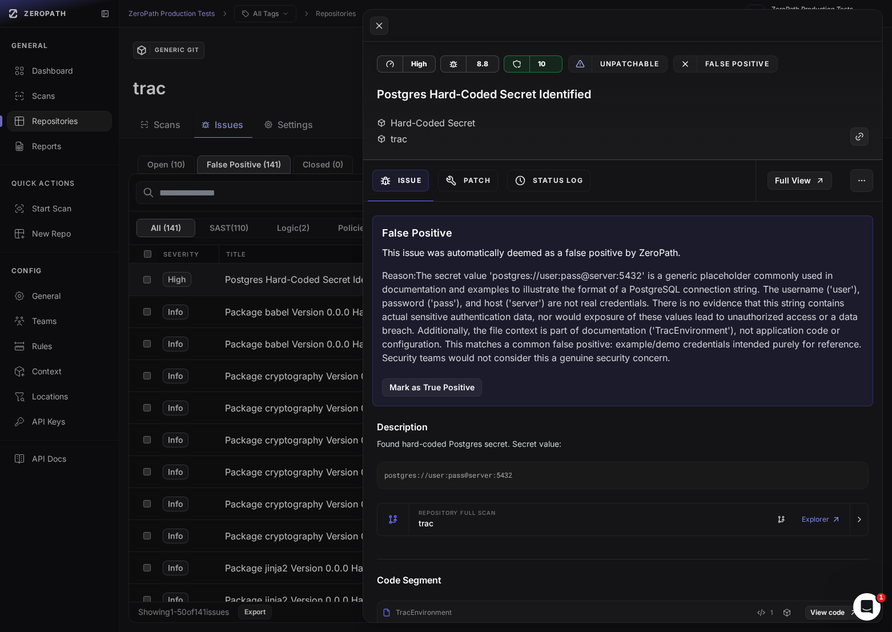
click at [294, 296] on button at bounding box center [446, 316] width 892 height 632
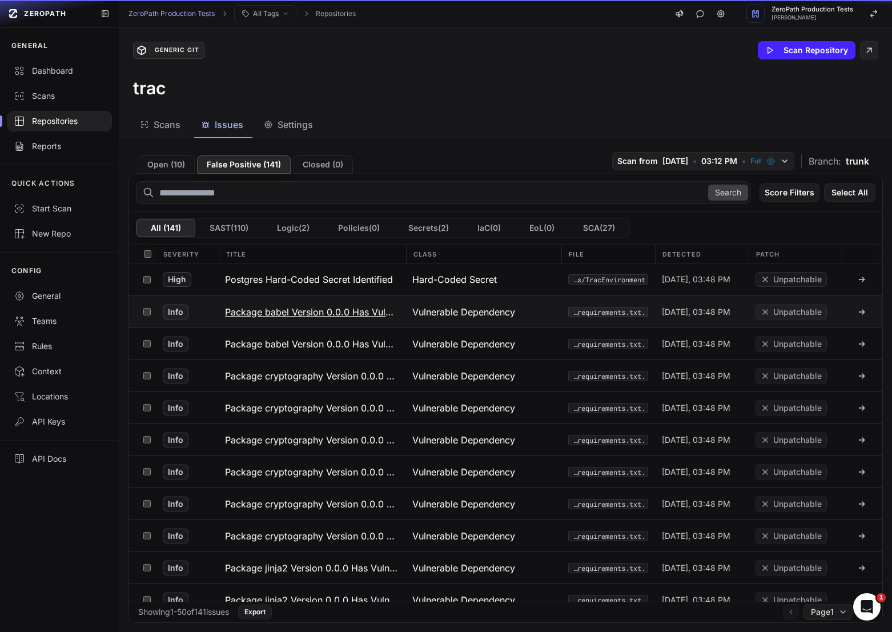
click at [294, 306] on h3 "Package babel Version 0.0.0 Has Vulnerability GHSA-h4m5-qpfp-3mpv" at bounding box center [312, 312] width 174 height 14
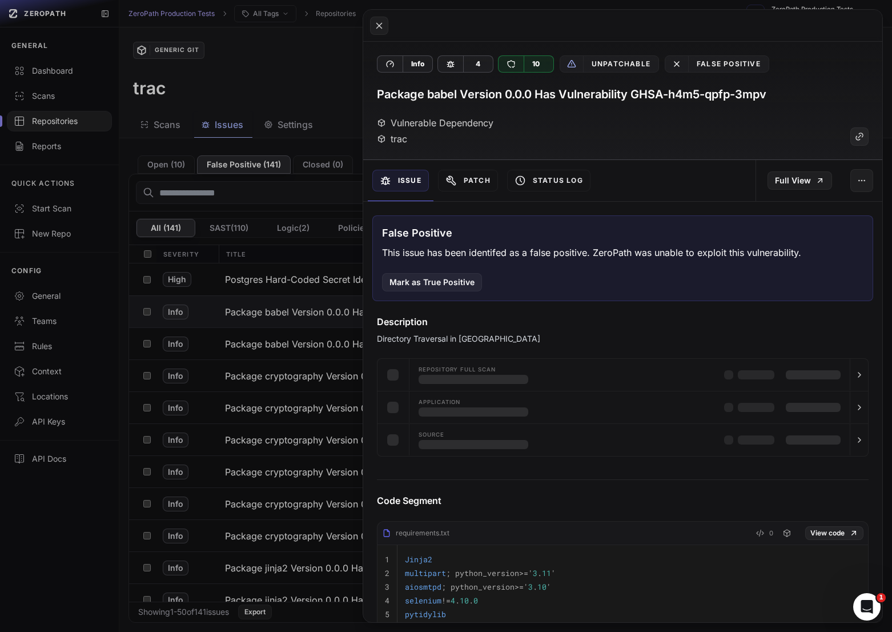
click at [253, 274] on button at bounding box center [446, 316] width 892 height 632
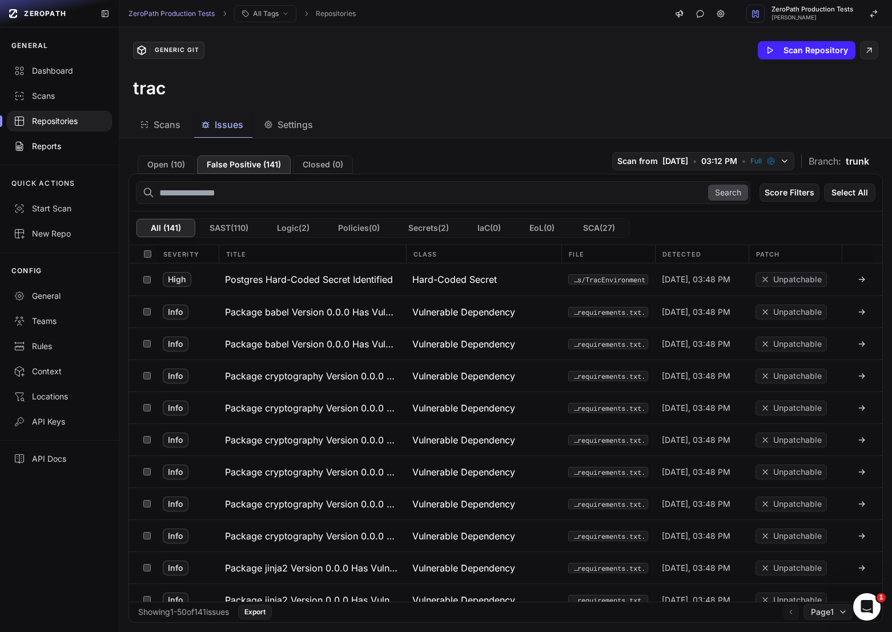
click at [60, 136] on link "Reports" at bounding box center [59, 146] width 119 height 25
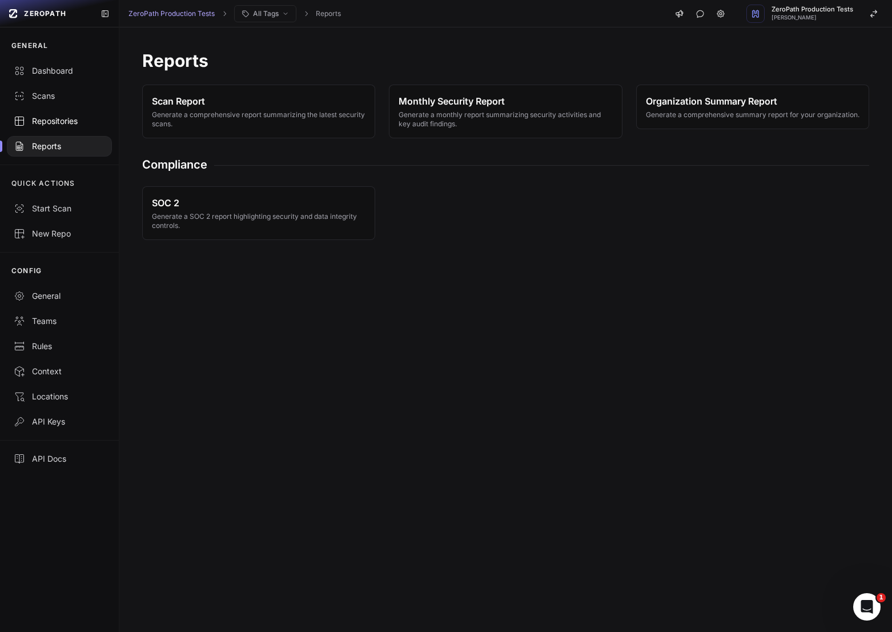
click at [60, 123] on div "Repositories" at bounding box center [59, 120] width 91 height 11
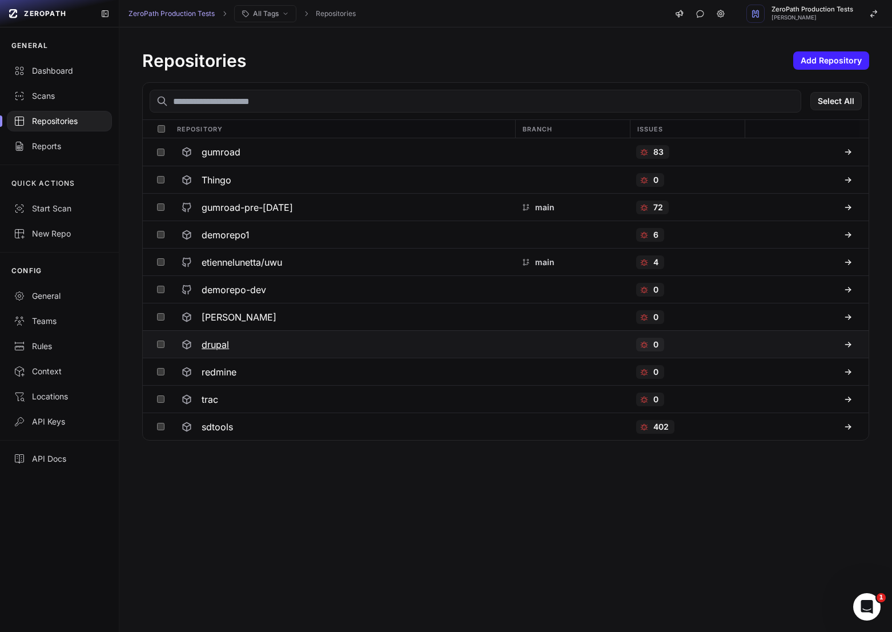
click at [234, 344] on div "drupal" at bounding box center [342, 344] width 331 height 21
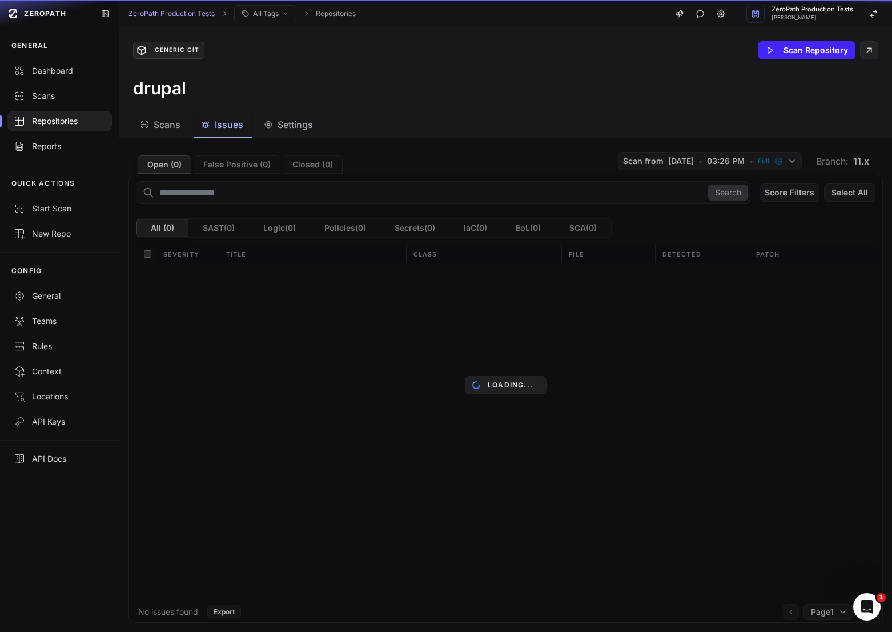
click at [257, 133] on button "Issues" at bounding box center [289, 125] width 65 height 26
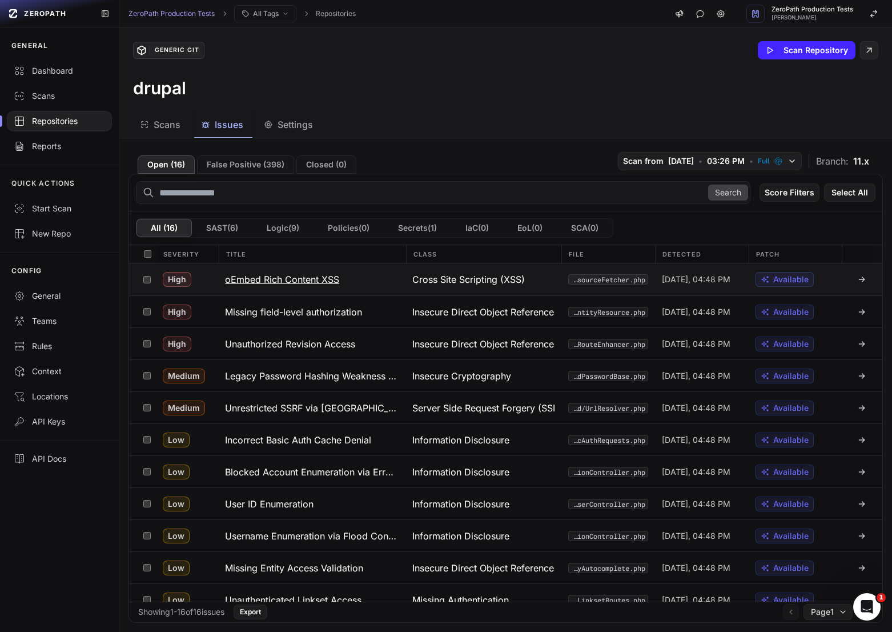
click at [343, 286] on button "oEmbed Rich Content XSS" at bounding box center [311, 279] width 187 height 32
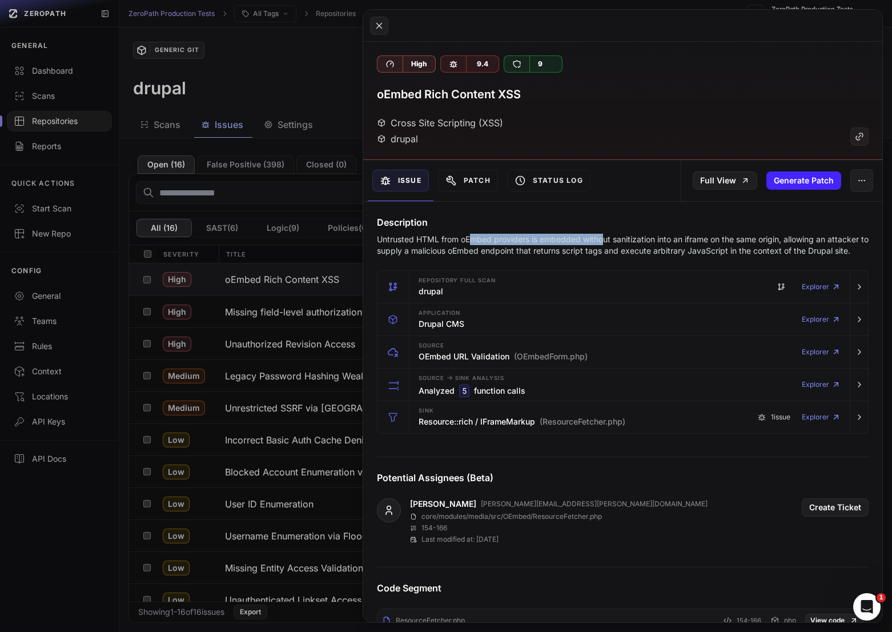
drag, startPoint x: 471, startPoint y: 238, endPoint x: 605, endPoint y: 238, distance: 134.2
click at [605, 238] on p "Untrusted HTML from oEmbed providers is embedded without sanitization into an i…" at bounding box center [623, 245] width 492 height 23
click at [628, 238] on p "Untrusted HTML from oEmbed providers is embedded without sanitization into an i…" at bounding box center [623, 245] width 492 height 23
click at [699, 236] on p "Untrusted HTML from oEmbed providers is embedded without sanitization into an i…" at bounding box center [623, 245] width 492 height 23
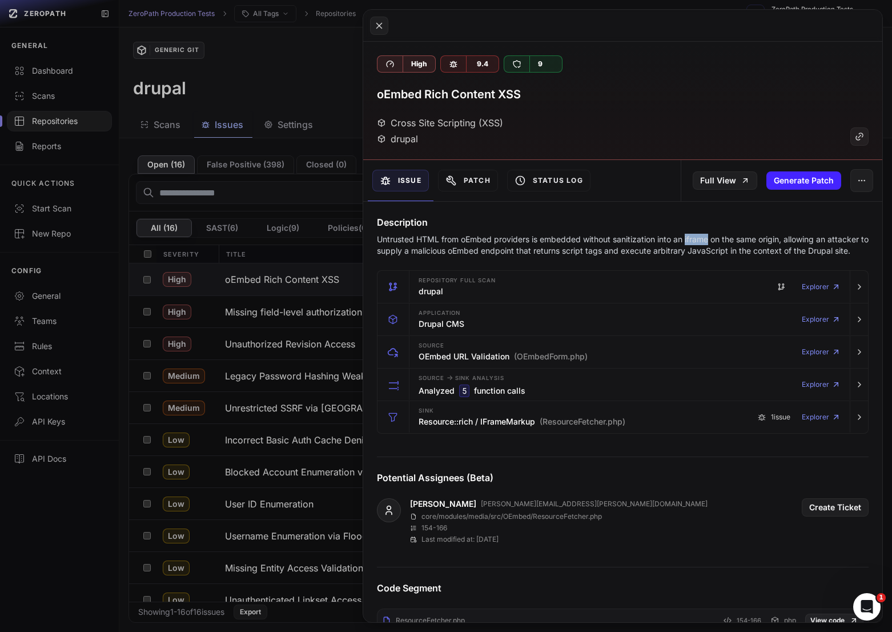
click at [699, 236] on p "Untrusted HTML from oEmbed providers is embedded without sanitization into an i…" at bounding box center [623, 245] width 492 height 23
click at [677, 236] on p "Untrusted HTML from oEmbed providers is embedded without sanitization into an i…" at bounding box center [623, 245] width 492 height 23
click at [630, 251] on p "Untrusted HTML from oEmbed providers is embedded without sanitization into an i…" at bounding box center [623, 245] width 492 height 23
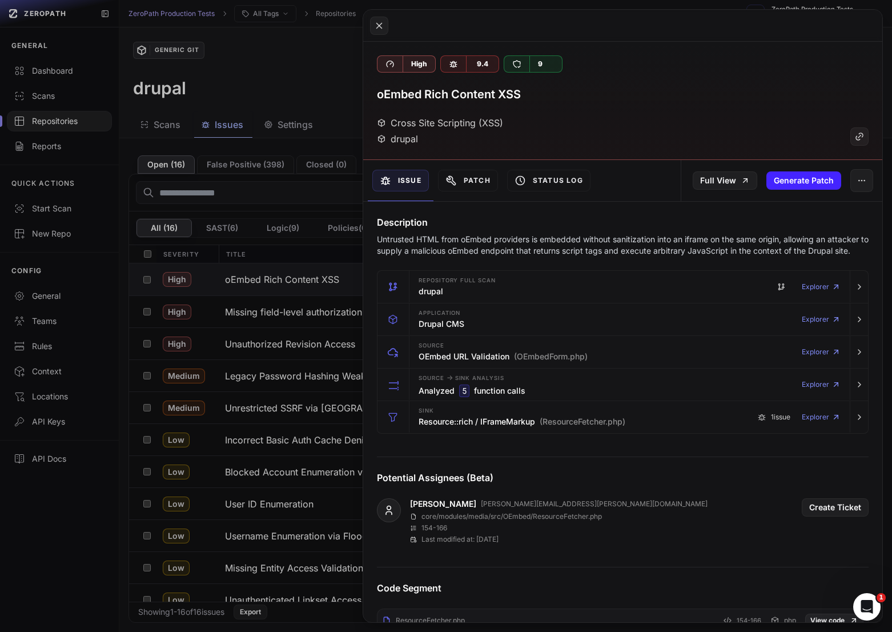
click at [577, 251] on p "Untrusted HTML from oEmbed providers is embedded without sanitization into an i…" at bounding box center [623, 245] width 492 height 23
click at [612, 251] on p "Untrusted HTML from oEmbed providers is embedded without sanitization into an i…" at bounding box center [623, 245] width 492 height 23
click at [641, 251] on p "Untrusted HTML from oEmbed providers is embedded without sanitization into an i…" at bounding box center [623, 245] width 492 height 23
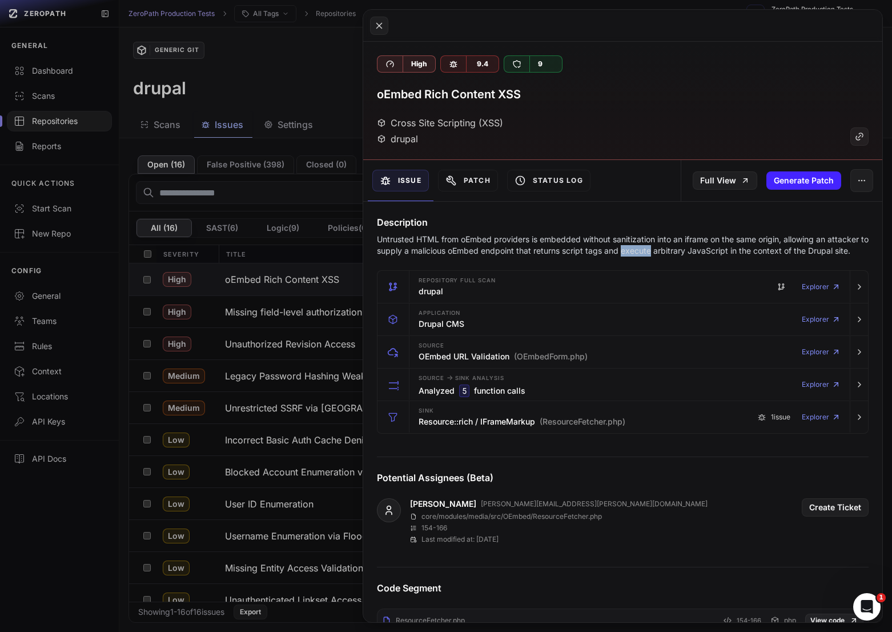
click at [641, 251] on p "Untrusted HTML from oEmbed providers is embedded without sanitization into an i…" at bounding box center [623, 245] width 492 height 23
click at [668, 251] on p "Untrusted HTML from oEmbed providers is embedded without sanitization into an i…" at bounding box center [623, 245] width 492 height 23
click at [721, 251] on p "Untrusted HTML from oEmbed providers is embedded without sanitization into an i…" at bounding box center [623, 245] width 492 height 23
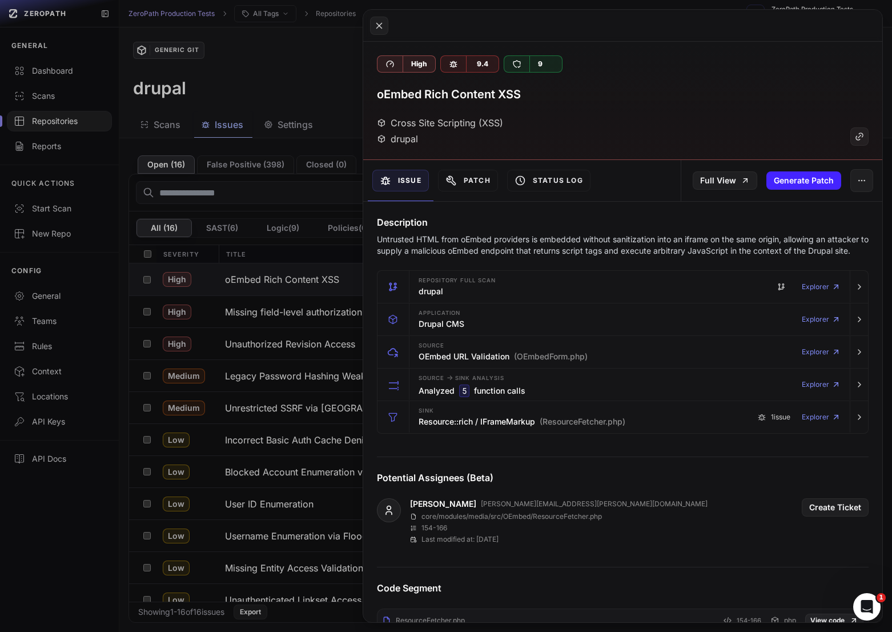
click at [748, 251] on p "Untrusted HTML from oEmbed providers is embedded without sanitization into an i…" at bounding box center [623, 245] width 492 height 23
click at [720, 251] on p "Untrusted HTML from oEmbed providers is embedded without sanitization into an i…" at bounding box center [623, 245] width 492 height 23
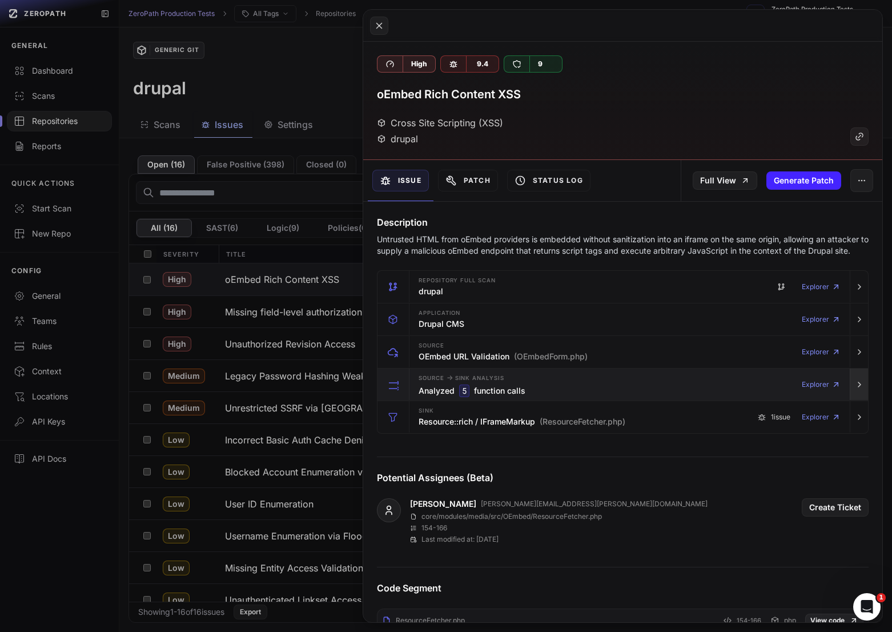
click at [860, 384] on icon "button" at bounding box center [860, 384] width 2 height 5
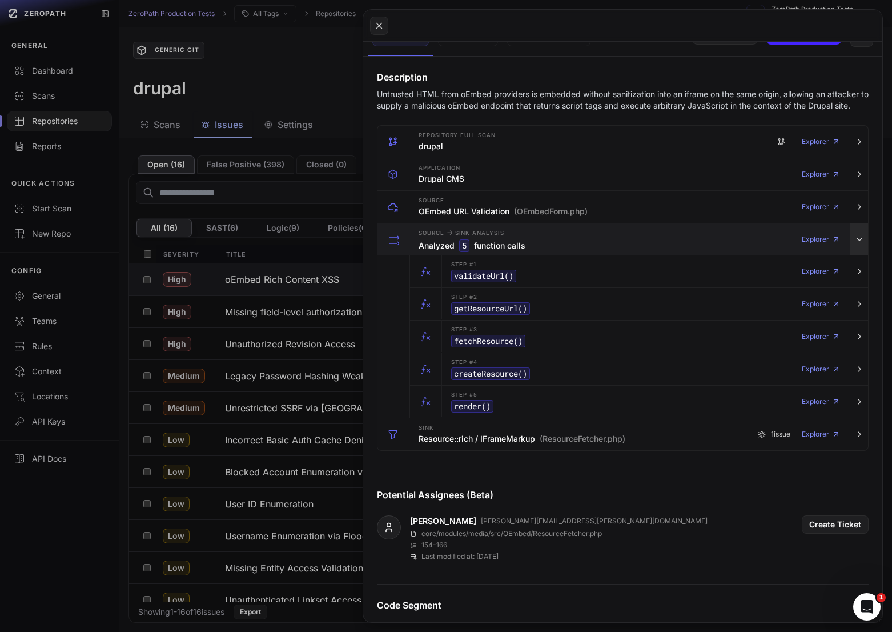
scroll to position [146, 0]
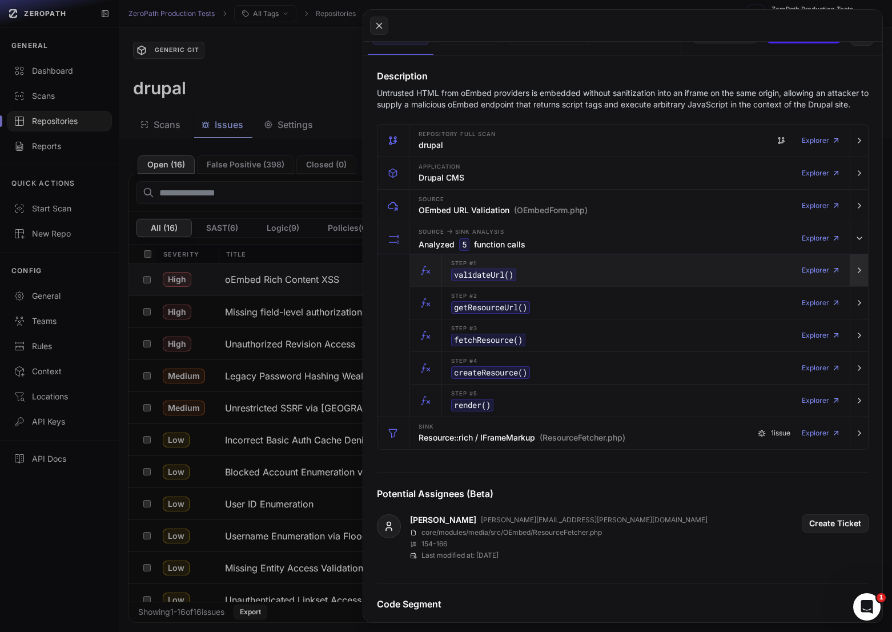
click at [857, 273] on icon "button" at bounding box center [859, 270] width 9 height 9
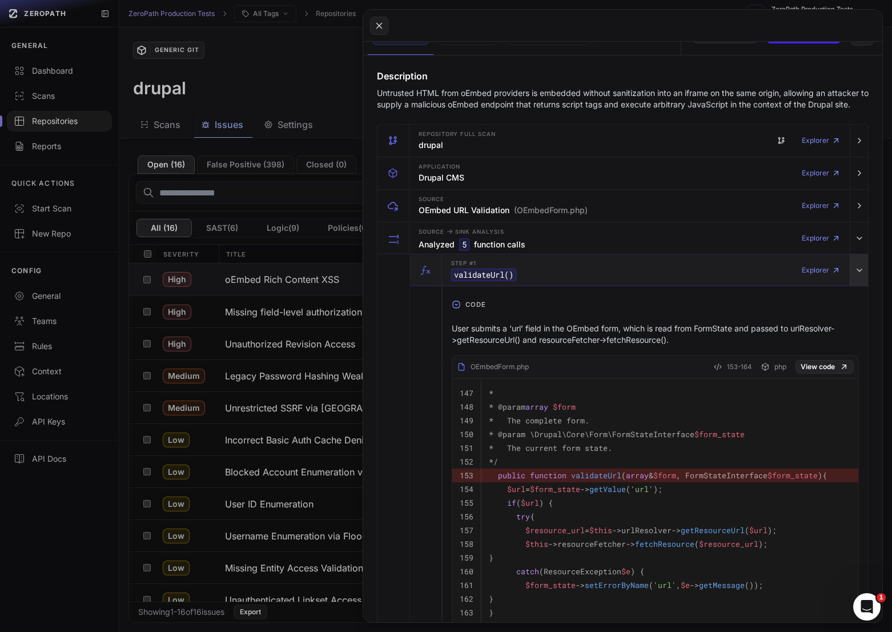
click at [857, 273] on icon "button" at bounding box center [859, 270] width 9 height 9
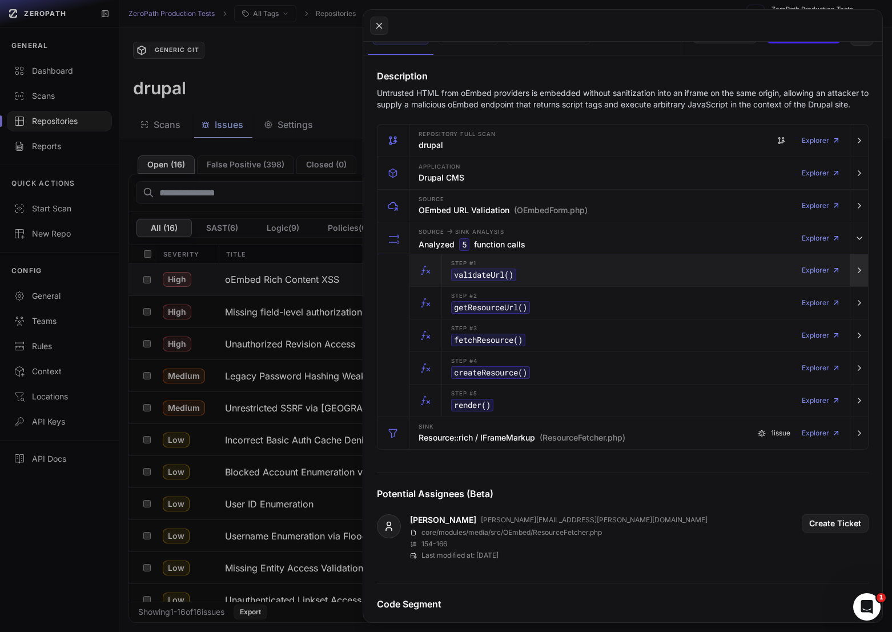
click at [857, 273] on icon "button" at bounding box center [859, 270] width 9 height 9
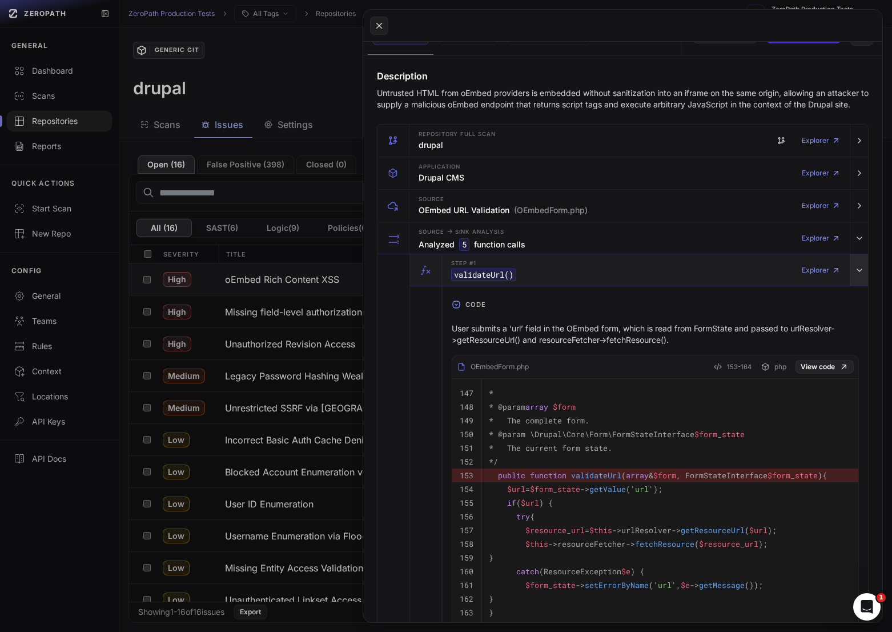
click at [857, 273] on icon "button" at bounding box center [859, 270] width 9 height 9
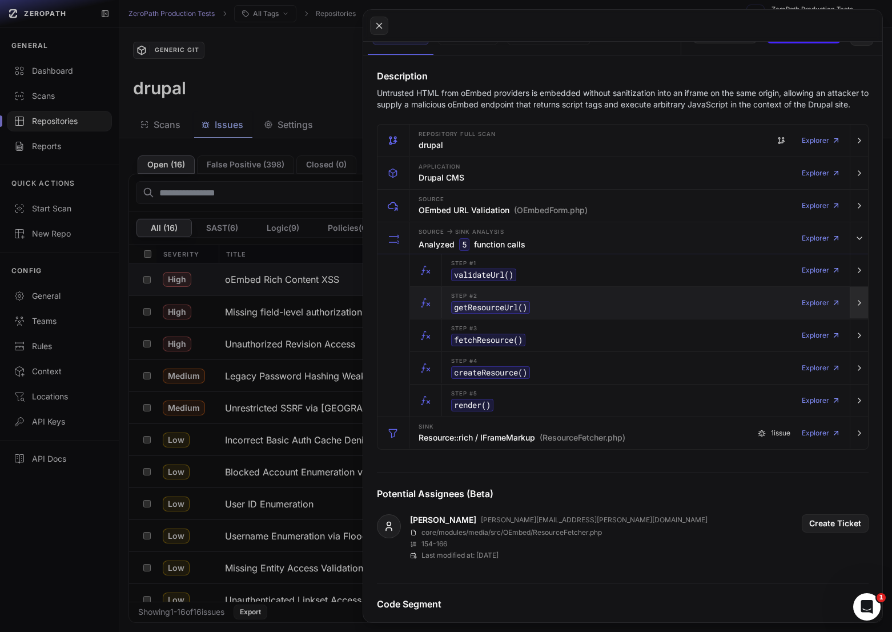
click at [857, 316] on button "button" at bounding box center [859, 303] width 18 height 32
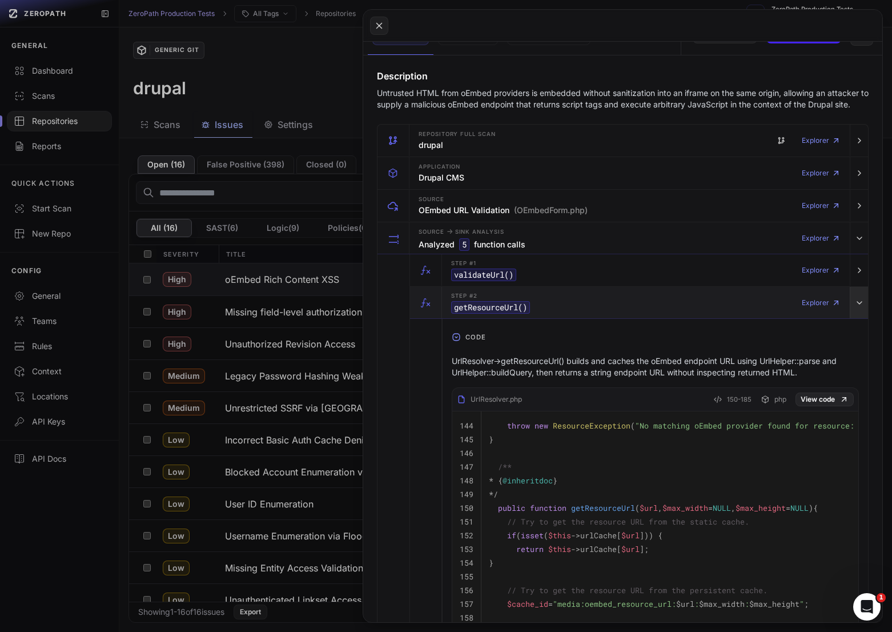
click at [857, 316] on button "button" at bounding box center [859, 303] width 18 height 32
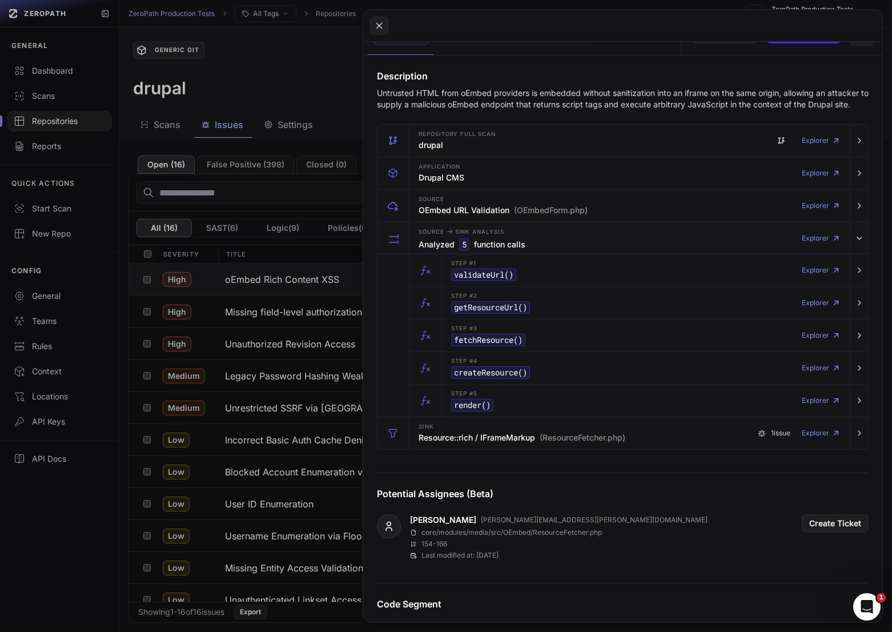
click at [857, 351] on div "Step #4 createResource () Explorer" at bounding box center [639, 367] width 458 height 33
click at [857, 344] on button "button" at bounding box center [859, 335] width 18 height 32
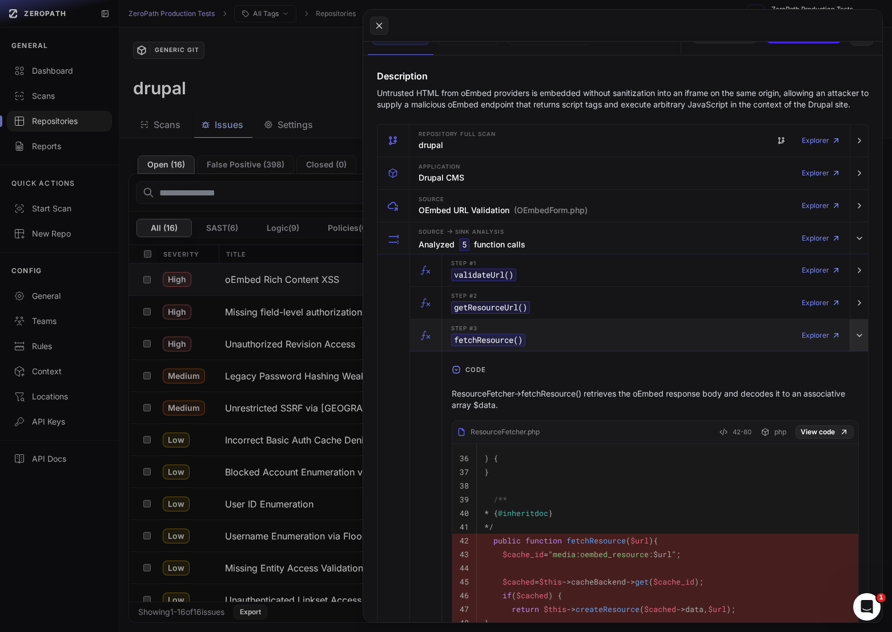
click at [857, 344] on button "button" at bounding box center [859, 335] width 18 height 32
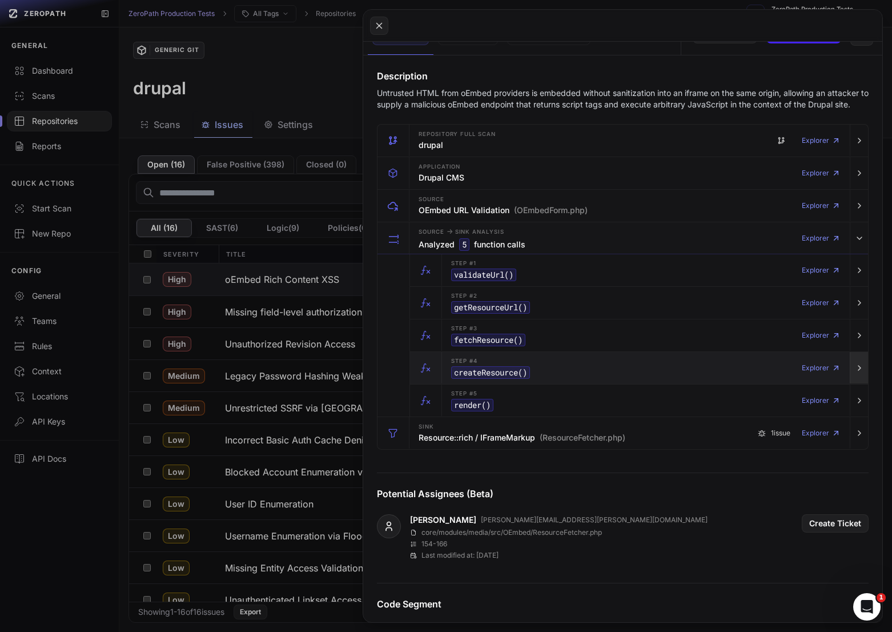
click at [860, 370] on icon "button" at bounding box center [859, 367] width 9 height 9
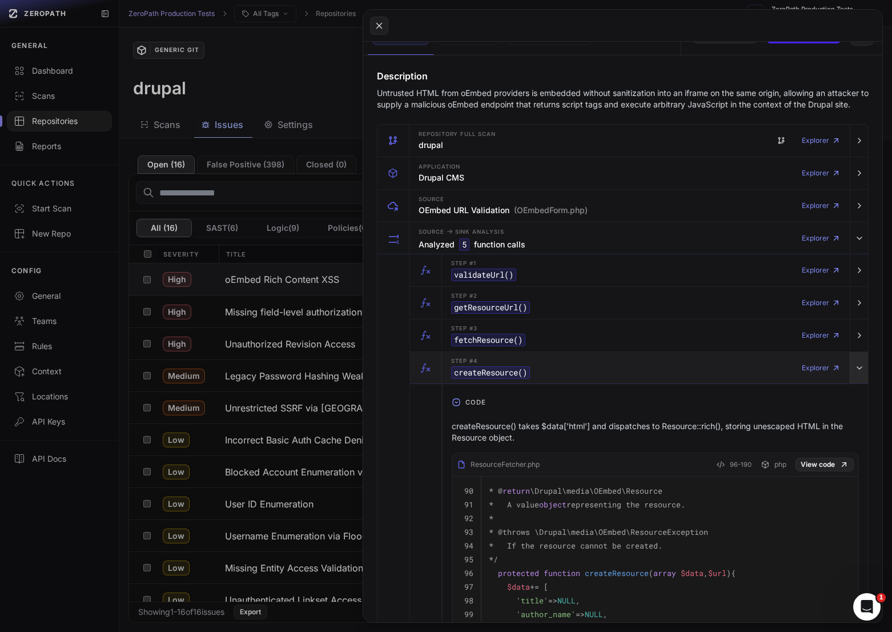
click at [860, 370] on icon "button" at bounding box center [859, 367] width 9 height 9
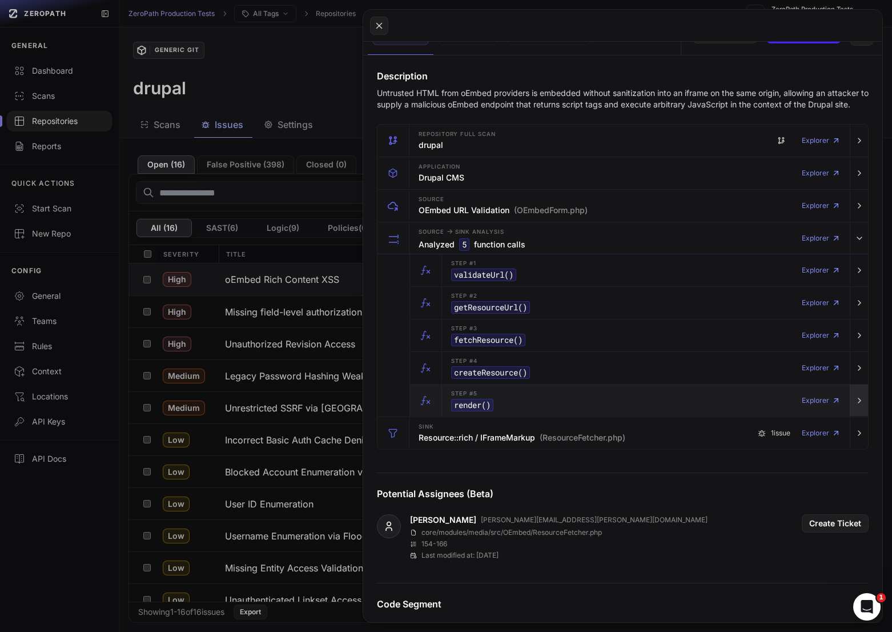
click at [861, 396] on icon "button" at bounding box center [859, 400] width 9 height 9
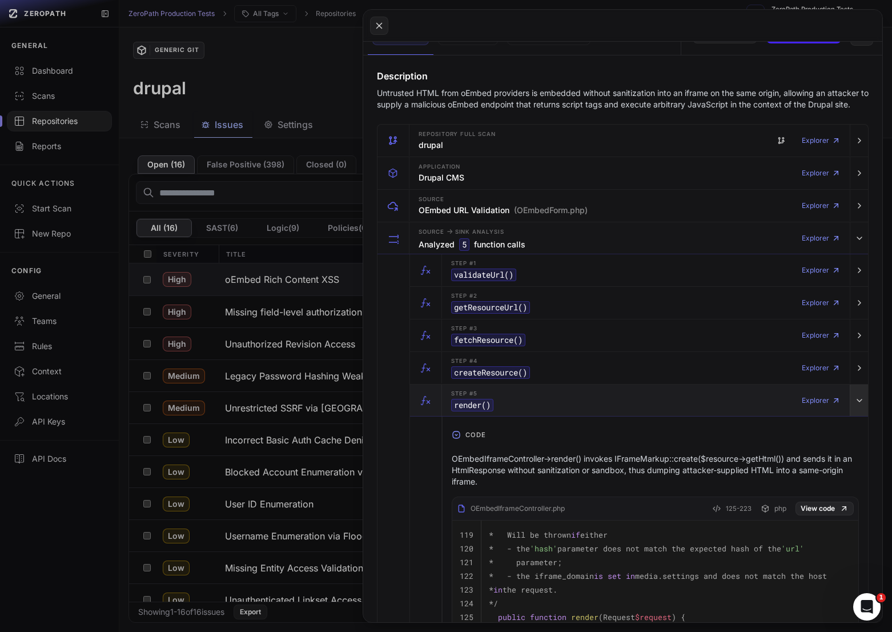
click at [861, 396] on icon "button" at bounding box center [859, 400] width 9 height 9
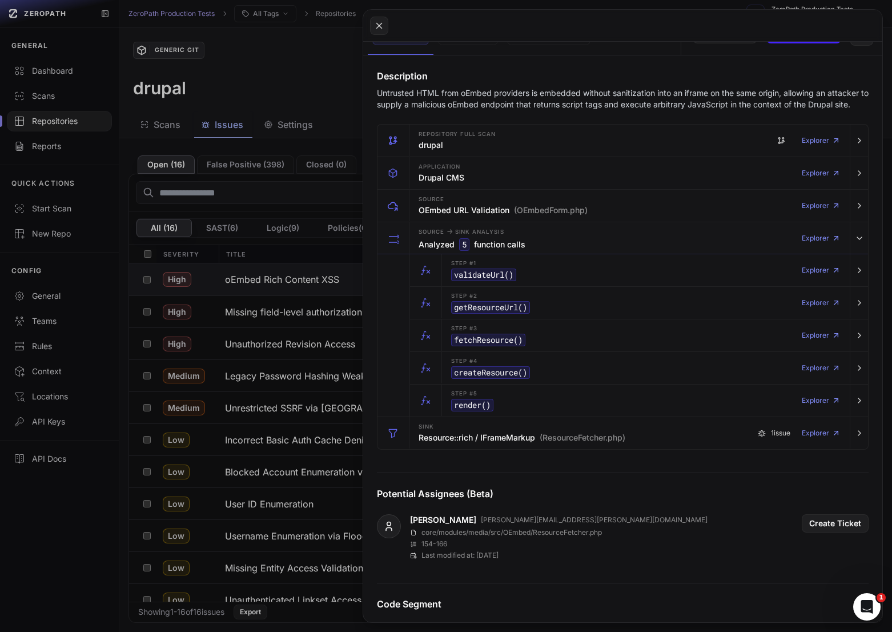
click at [326, 324] on button at bounding box center [446, 316] width 892 height 632
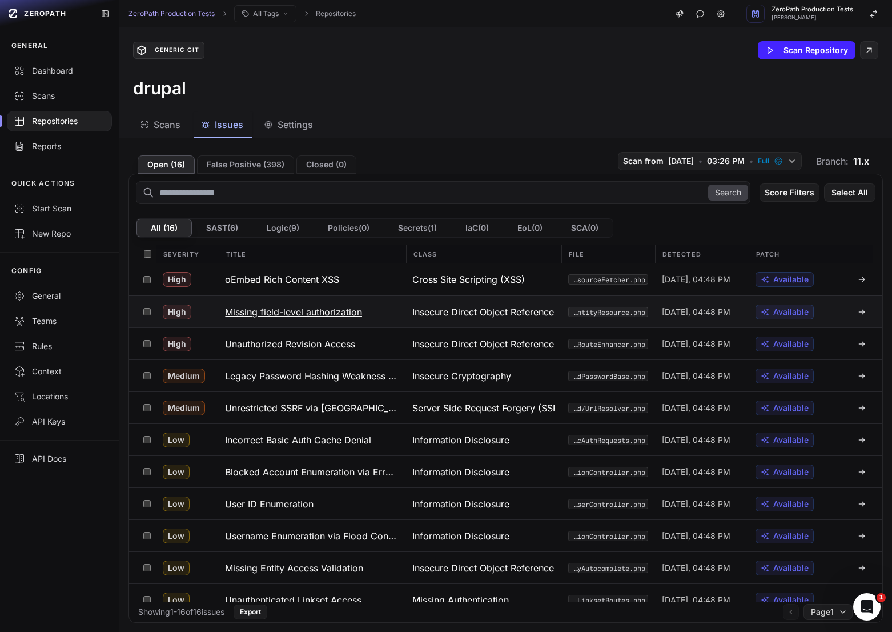
click at [334, 324] on button "Missing field-level authorization" at bounding box center [311, 311] width 187 height 31
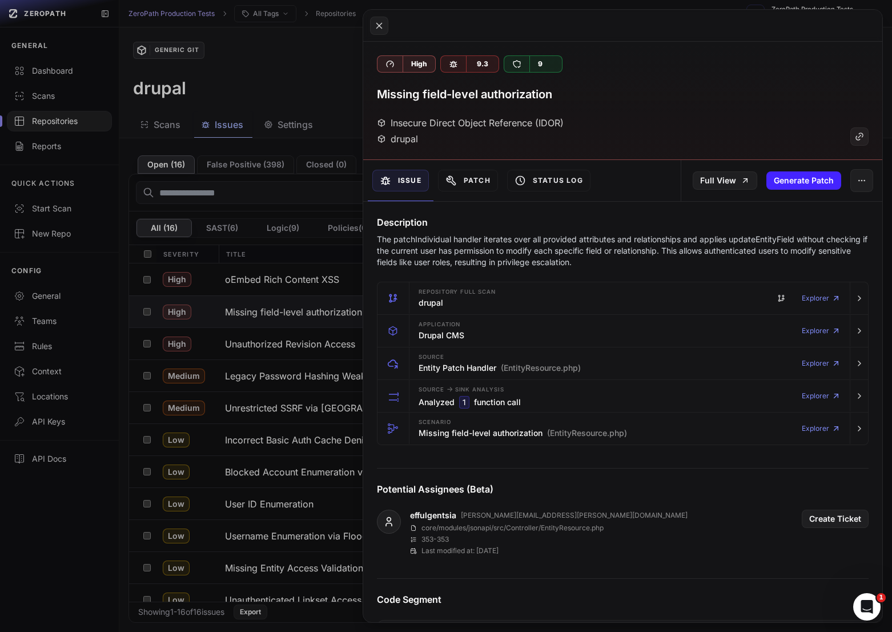
click at [502, 251] on p "The patchIndividual handler iterates over all provided attributes and relations…" at bounding box center [623, 251] width 492 height 34
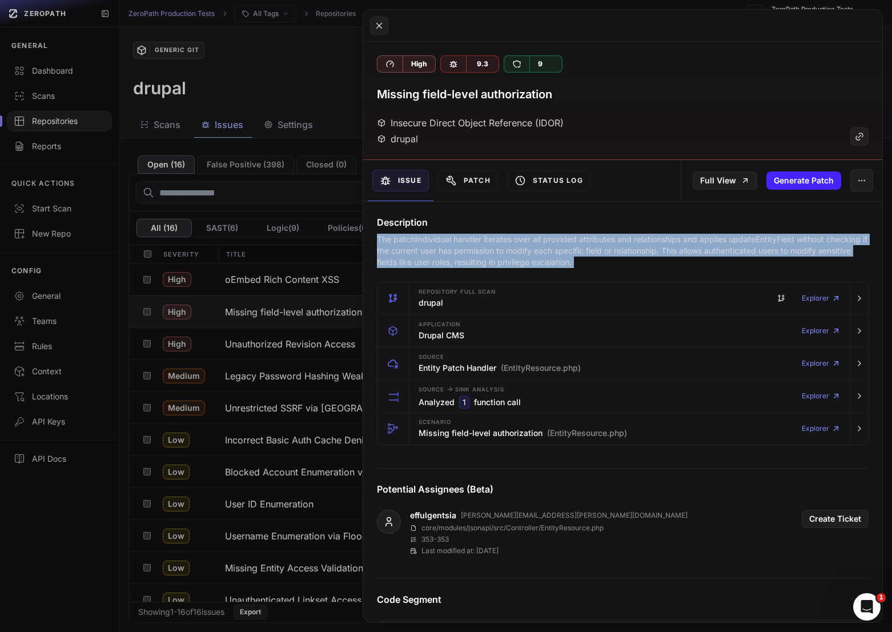
click at [502, 251] on p "The patchIndividual handler iterates over all provided attributes and relations…" at bounding box center [623, 251] width 492 height 34
click at [518, 253] on p "The patchIndividual handler iterates over all provided attributes and relations…" at bounding box center [623, 251] width 492 height 34
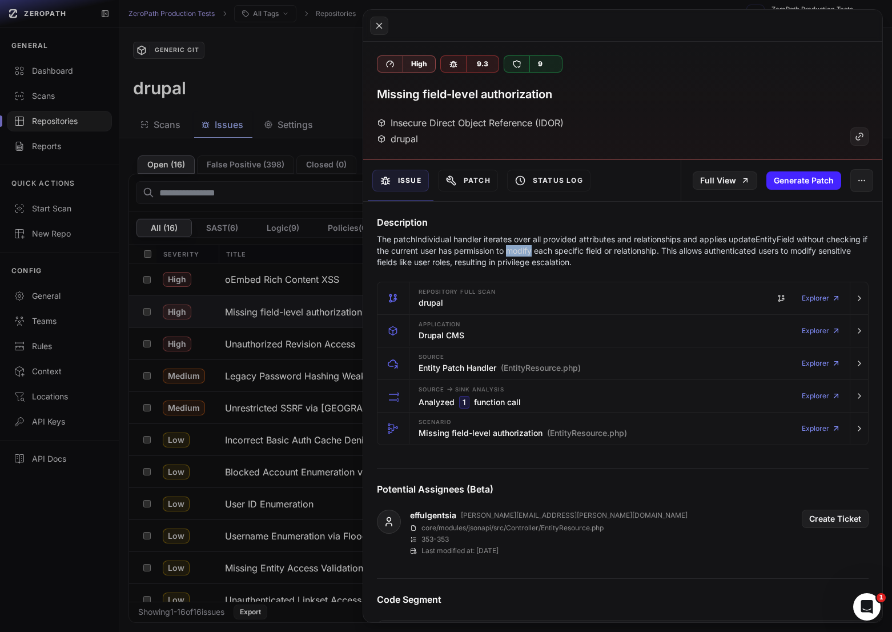
click at [518, 253] on p "The patchIndividual handler iterates over all provided attributes and relations…" at bounding box center [623, 251] width 492 height 34
click at [514, 253] on p "The patchIndividual handler iterates over all provided attributes and relations…" at bounding box center [623, 251] width 492 height 34
click at [495, 250] on p "The patchIndividual handler iterates over all provided attributes and relations…" at bounding box center [623, 251] width 492 height 34
click at [522, 250] on p "The patchIndividual handler iterates over all provided attributes and relations…" at bounding box center [623, 251] width 492 height 34
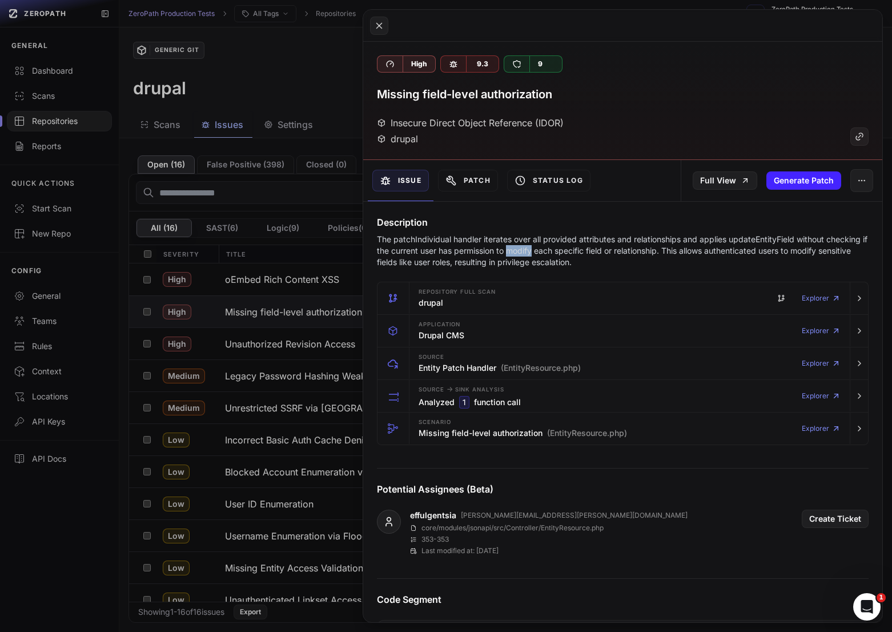
click at [522, 250] on p "The patchIndividual handler iterates over all provided attributes and relations…" at bounding box center [623, 251] width 492 height 34
click at [504, 250] on p "The patchIndividual handler iterates over all provided attributes and relations…" at bounding box center [623, 251] width 492 height 34
click at [530, 250] on p "The patchIndividual handler iterates over all provided attributes and relations…" at bounding box center [623, 251] width 492 height 34
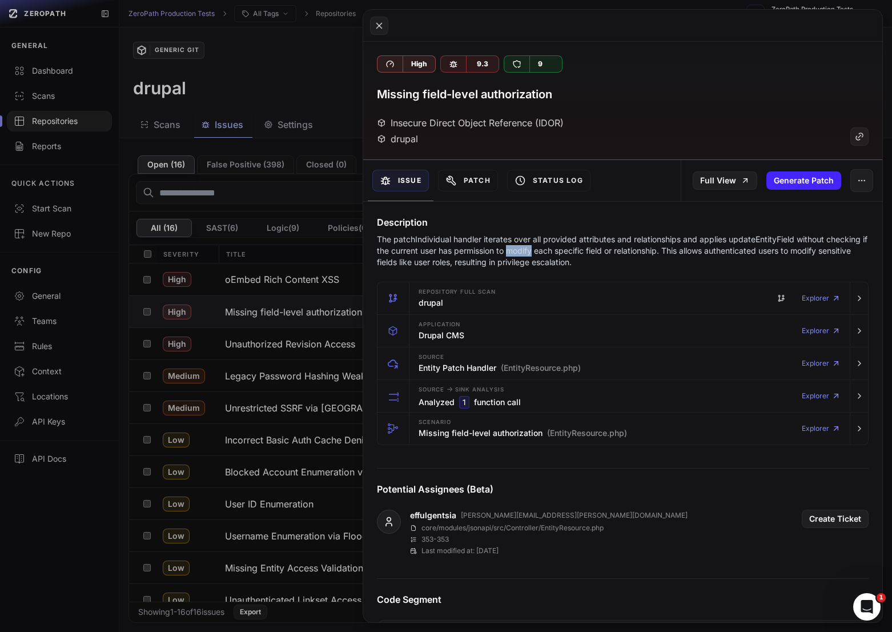
click at [519, 250] on p "The patchIndividual handler iterates over all provided attributes and relations…" at bounding box center [623, 251] width 492 height 34
click at [266, 353] on button at bounding box center [446, 316] width 892 height 632
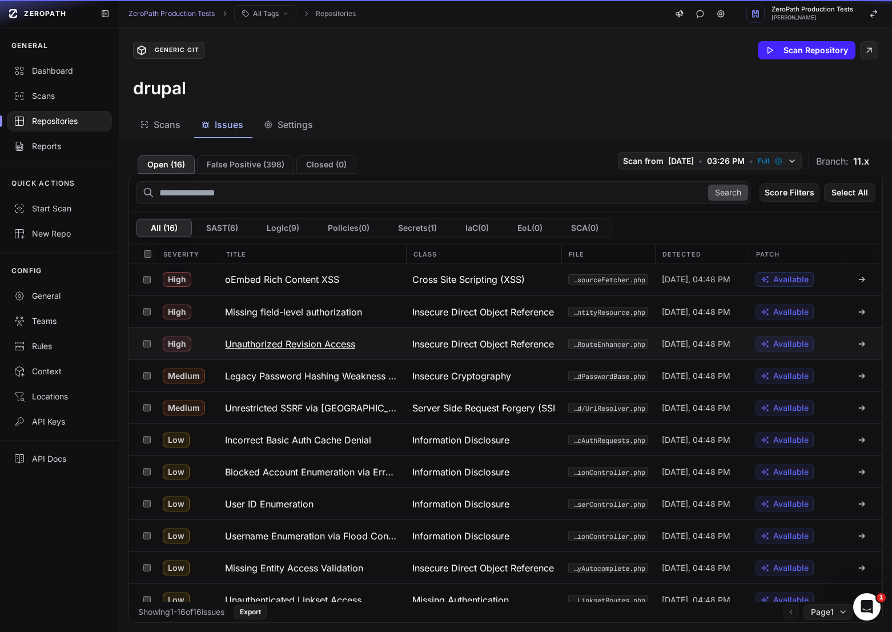
click at [310, 347] on h3 "Unauthorized Revision Access" at bounding box center [290, 344] width 130 height 14
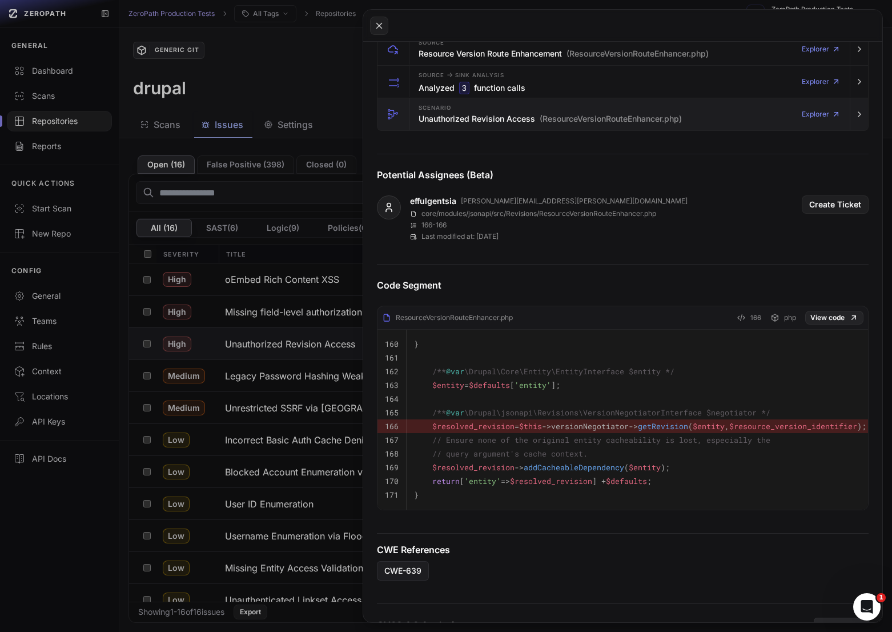
scroll to position [321, 0]
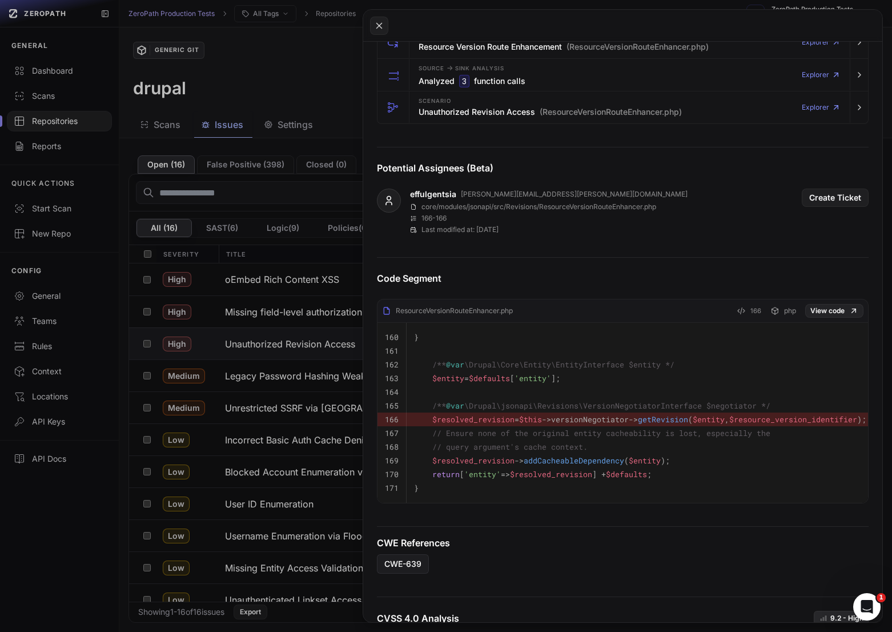
click at [256, 417] on button at bounding box center [446, 316] width 892 height 632
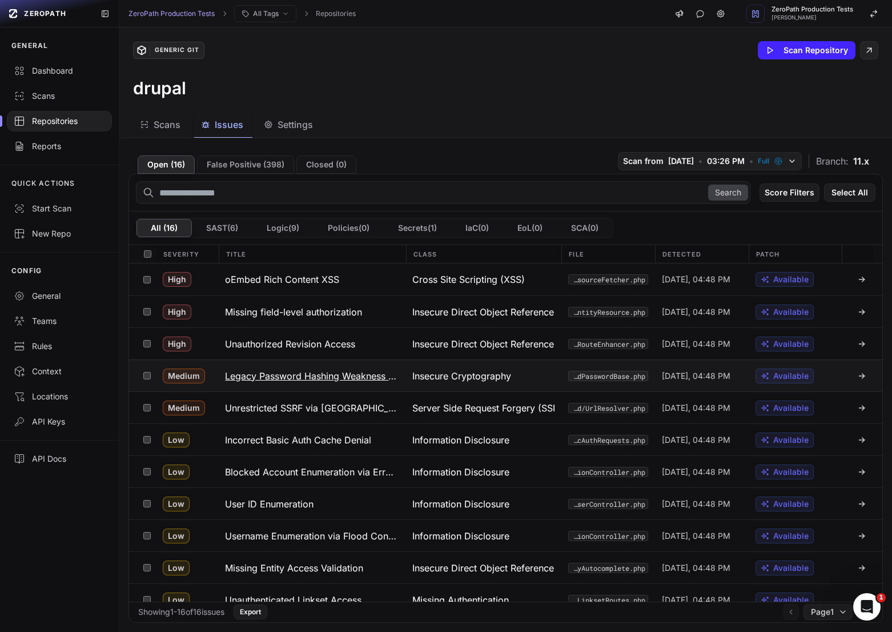
click at [278, 379] on h3 "Legacy Password Hashing Weakness (MD5)" at bounding box center [312, 376] width 174 height 14
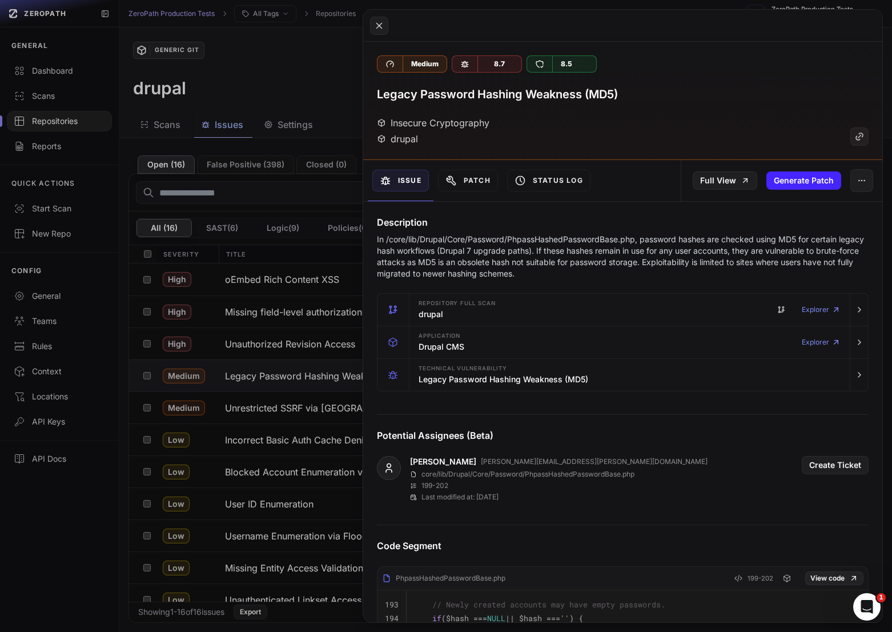
click at [278, 379] on button at bounding box center [446, 316] width 892 height 632
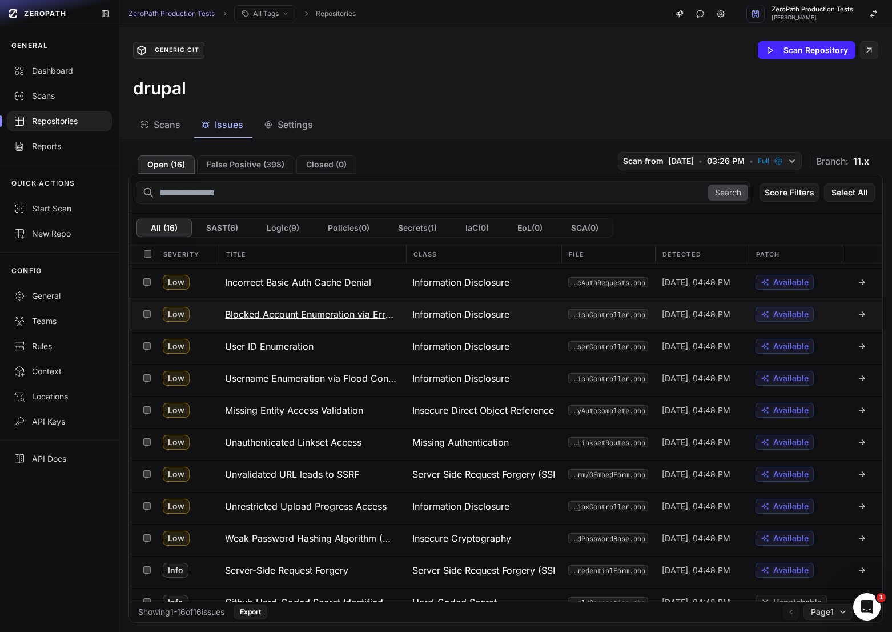
scroll to position [174, 0]
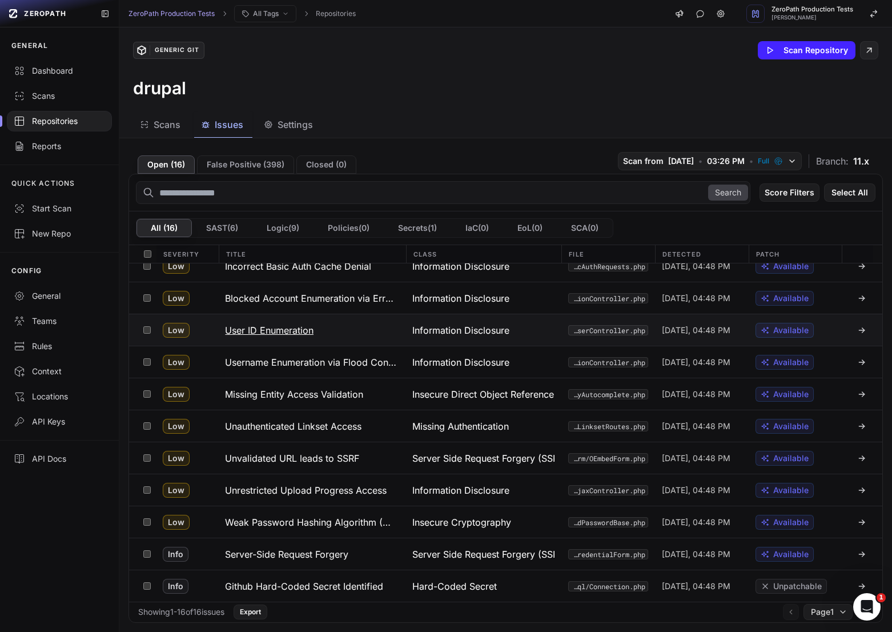
click at [299, 333] on h3 "User ID Enumeration" at bounding box center [269, 330] width 89 height 14
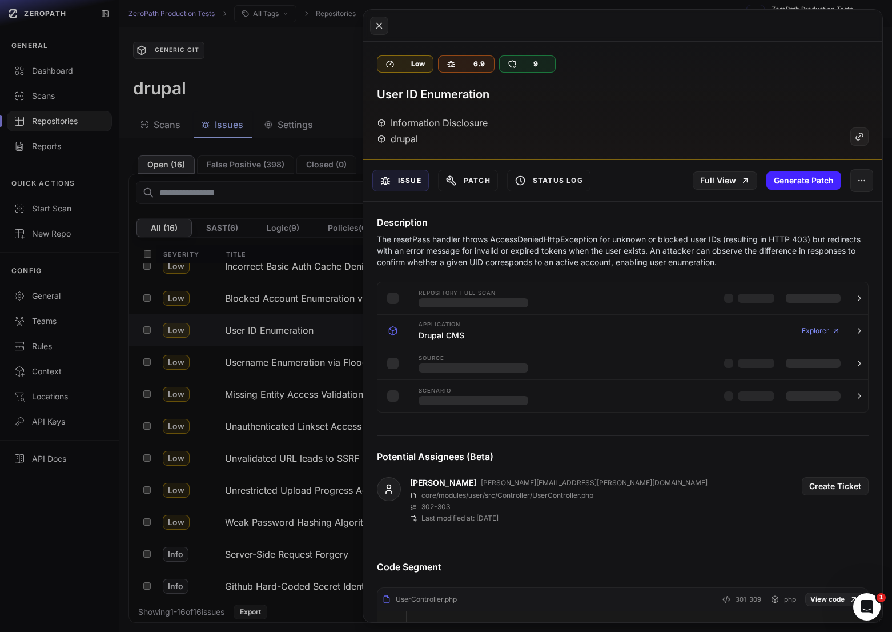
click at [447, 238] on p "The resetPass handler throws AccessDeniedHttpException for unknown or blocked u…" at bounding box center [623, 251] width 492 height 34
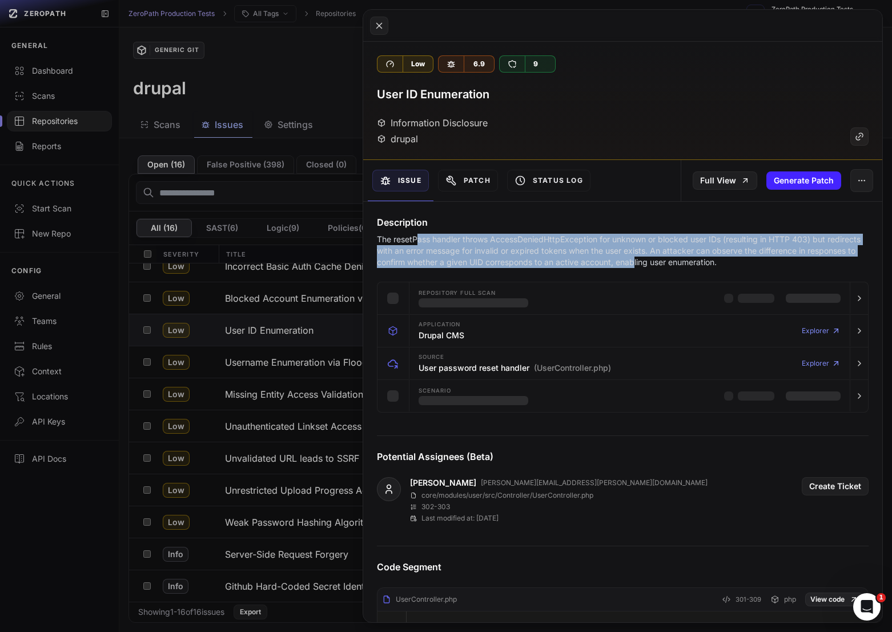
drag, startPoint x: 416, startPoint y: 238, endPoint x: 636, endPoint y: 260, distance: 221.0
click at [636, 260] on p "The resetPass handler throws AccessDeniedHttpException for unknown or blocked u…" at bounding box center [623, 251] width 492 height 34
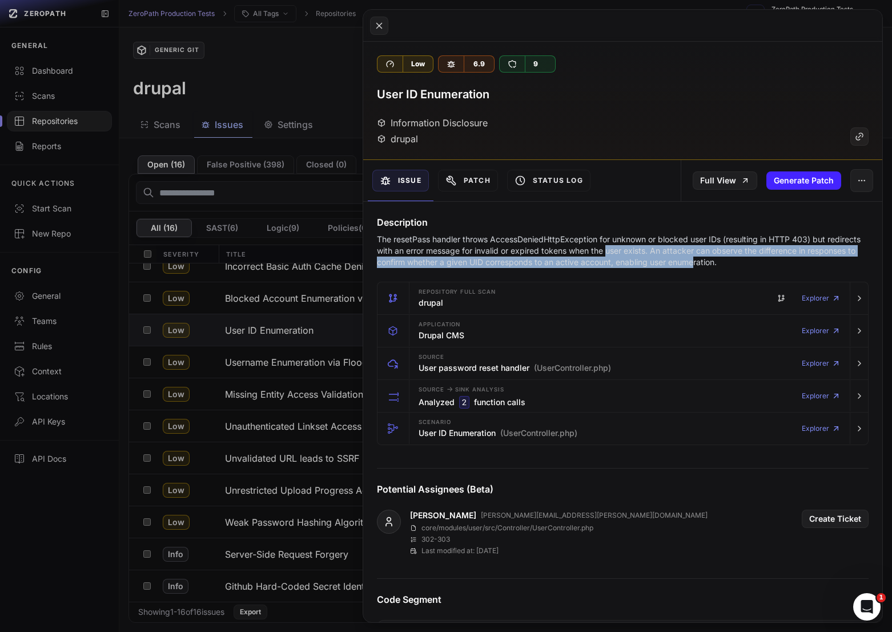
drag, startPoint x: 699, startPoint y: 260, endPoint x: 607, endPoint y: 252, distance: 91.7
click at [607, 252] on p "The resetPass handler throws AccessDeniedHttpException for unknown or blocked u…" at bounding box center [623, 251] width 492 height 34
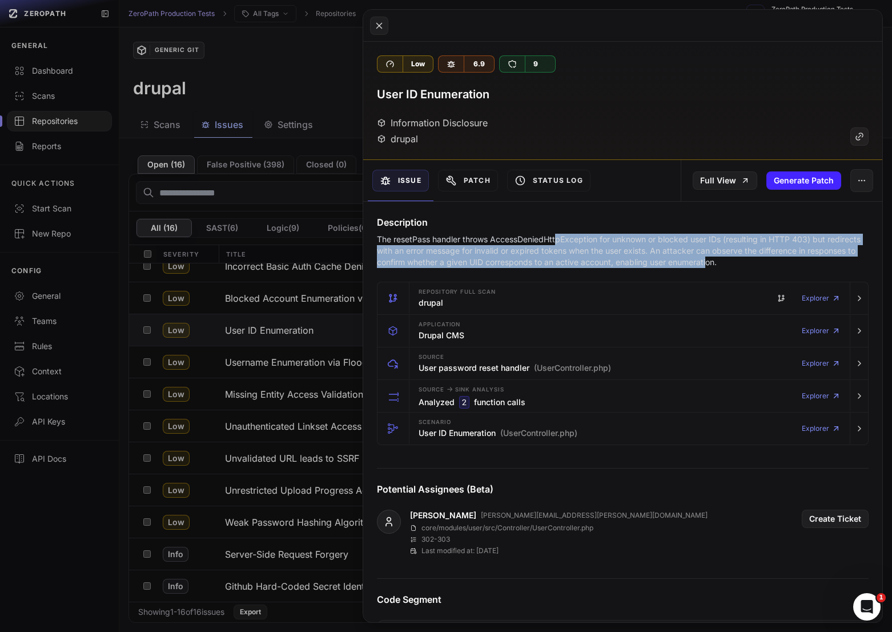
drag, startPoint x: 556, startPoint y: 240, endPoint x: 711, endPoint y: 264, distance: 156.1
click at [711, 264] on p "The resetPass handler throws AccessDeniedHttpException for unknown or blocked u…" at bounding box center [623, 251] width 492 height 34
drag, startPoint x: 675, startPoint y: 264, endPoint x: 491, endPoint y: 241, distance: 185.9
click at [491, 241] on p "The resetPass handler throws AccessDeniedHttpException for unknown or blocked u…" at bounding box center [623, 251] width 492 height 34
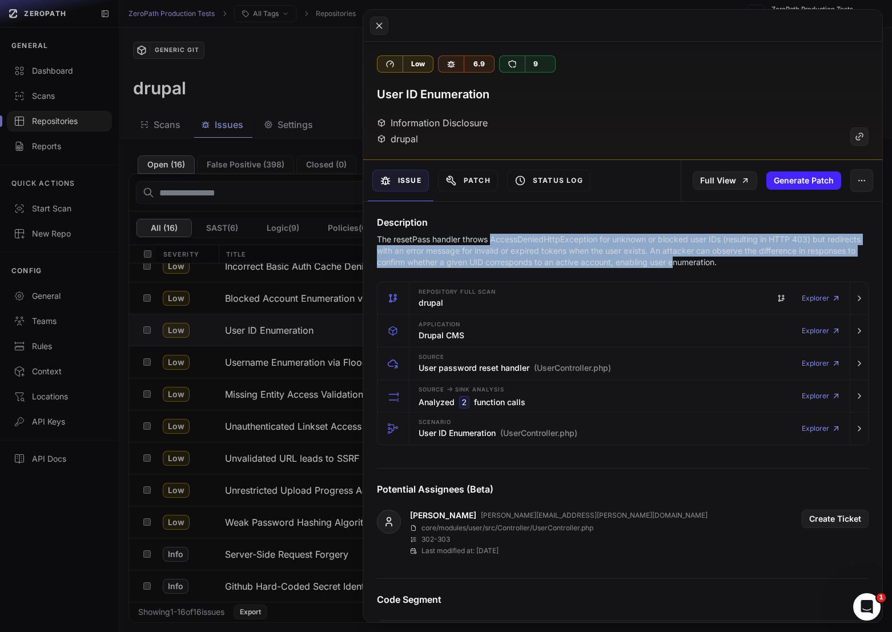
click at [491, 241] on p "The resetPass handler throws AccessDeniedHttpException for unknown or blocked u…" at bounding box center [623, 251] width 492 height 34
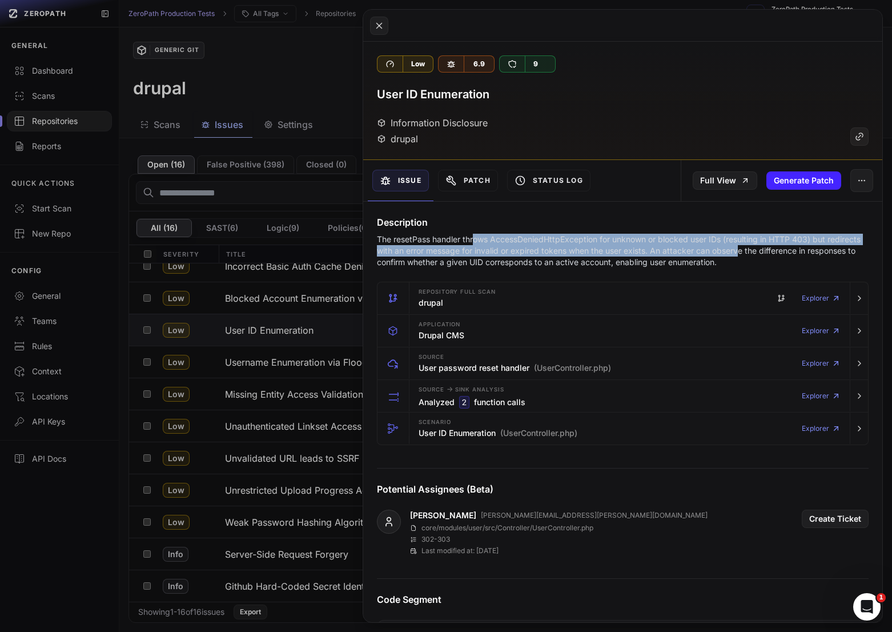
drag, startPoint x: 473, startPoint y: 241, endPoint x: 746, endPoint y: 250, distance: 273.2
click at [746, 250] on p "The resetPass handler throws AccessDeniedHttpException for unknown or blocked u…" at bounding box center [623, 251] width 492 height 34
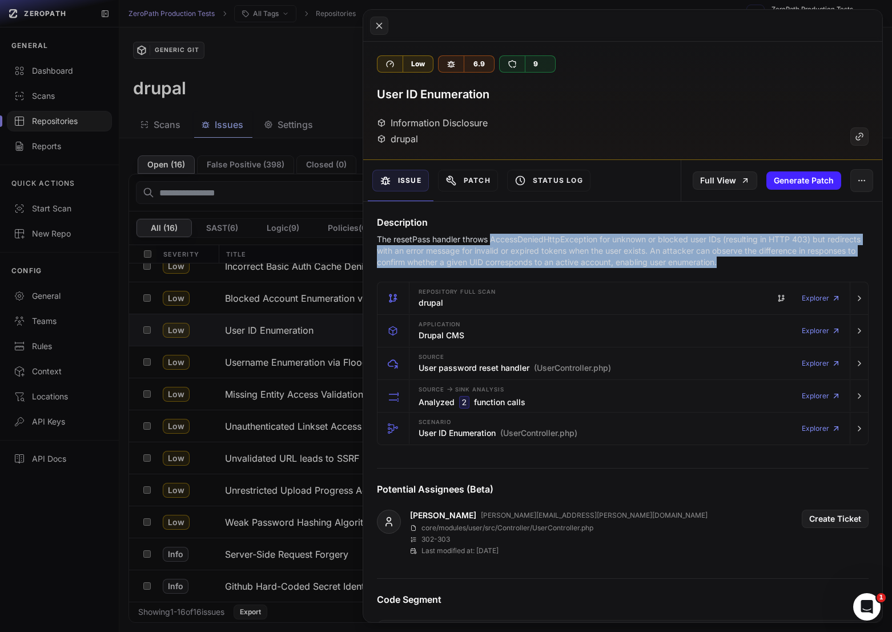
drag, startPoint x: 746, startPoint y: 266, endPoint x: 492, endPoint y: 241, distance: 255.4
click at [492, 242] on p "The resetPass handler throws AccessDeniedHttpException for unknown or blocked u…" at bounding box center [623, 251] width 492 height 34
click at [492, 241] on p "The resetPass handler throws AccessDeniedHttpException for unknown or blocked u…" at bounding box center [623, 251] width 492 height 34
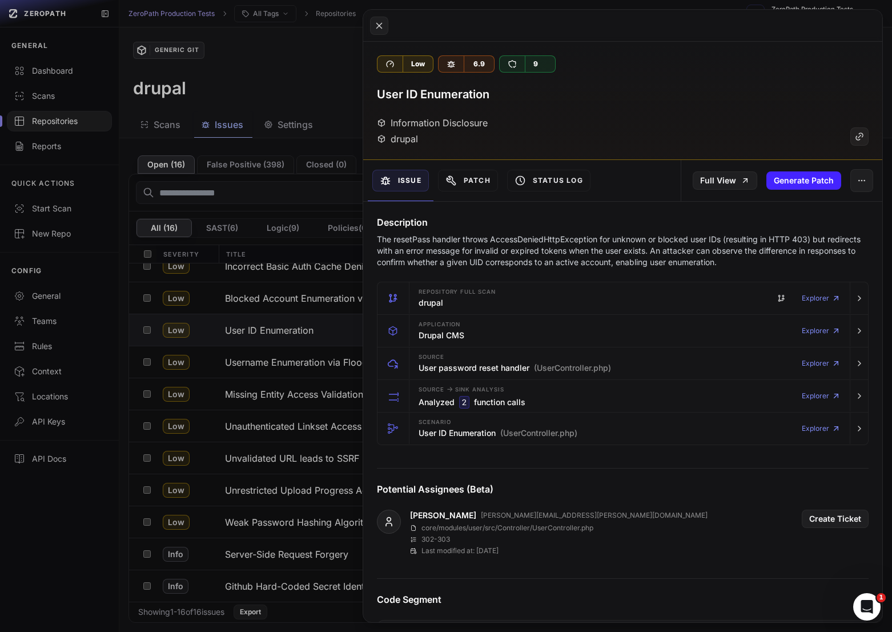
click at [265, 384] on button at bounding box center [446, 316] width 892 height 632
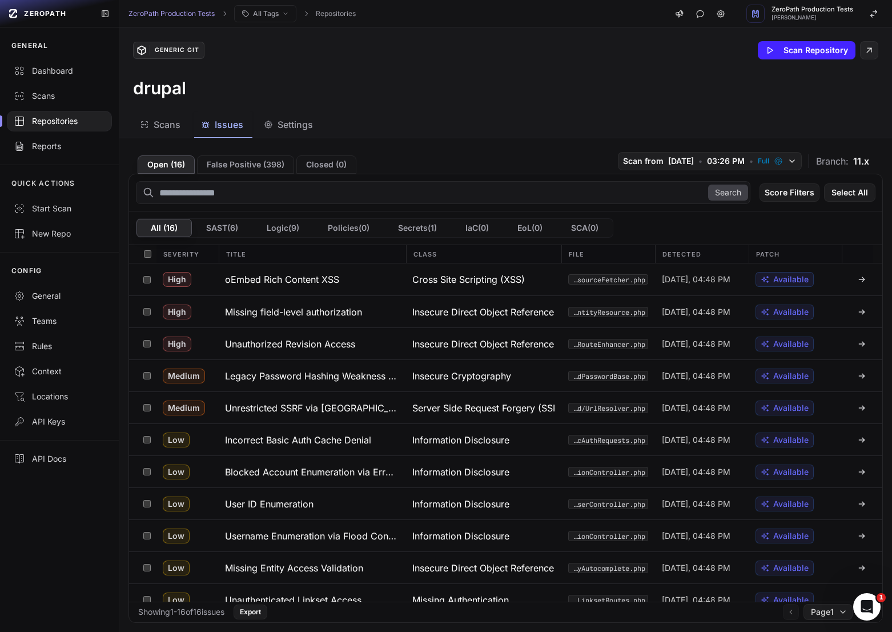
click at [61, 117] on div "Repositories" at bounding box center [59, 120] width 91 height 11
